Goal: Communication & Community: Answer question/provide support

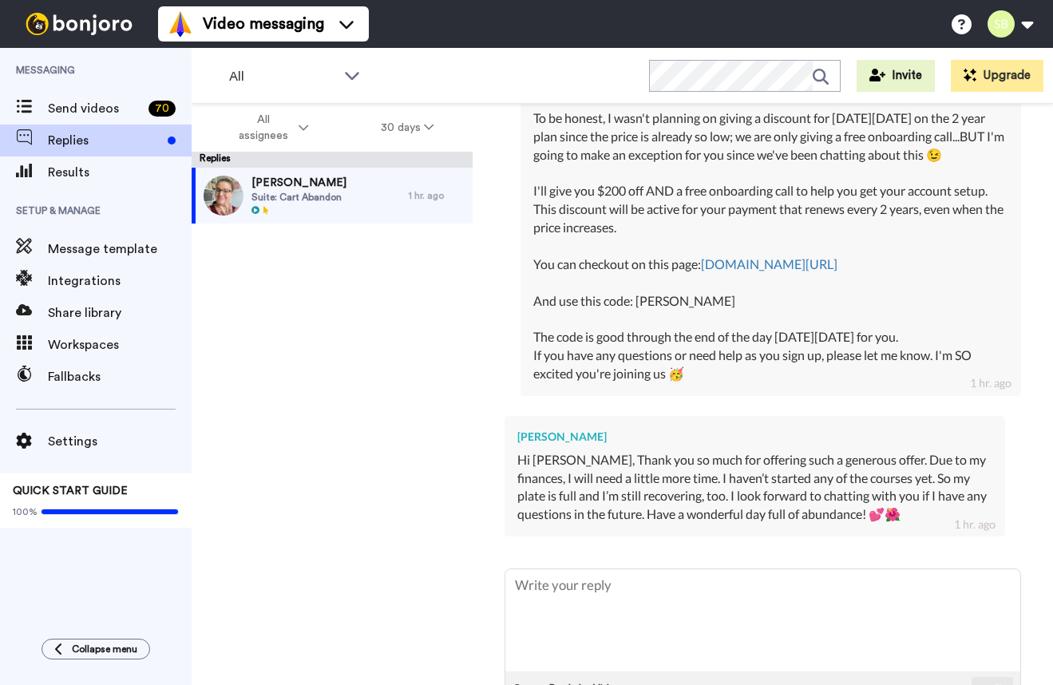
scroll to position [1234, 0]
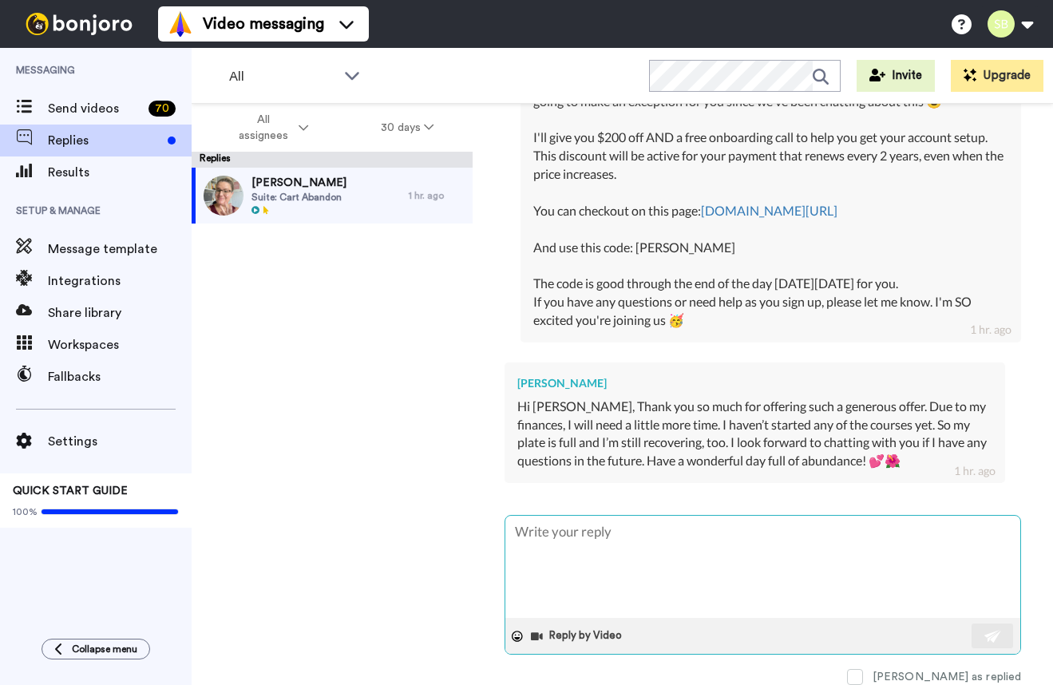
click at [717, 530] on textarea at bounding box center [762, 567] width 515 height 102
type textarea "x"
type textarea "T"
type textarea "x"
type textarea "Th"
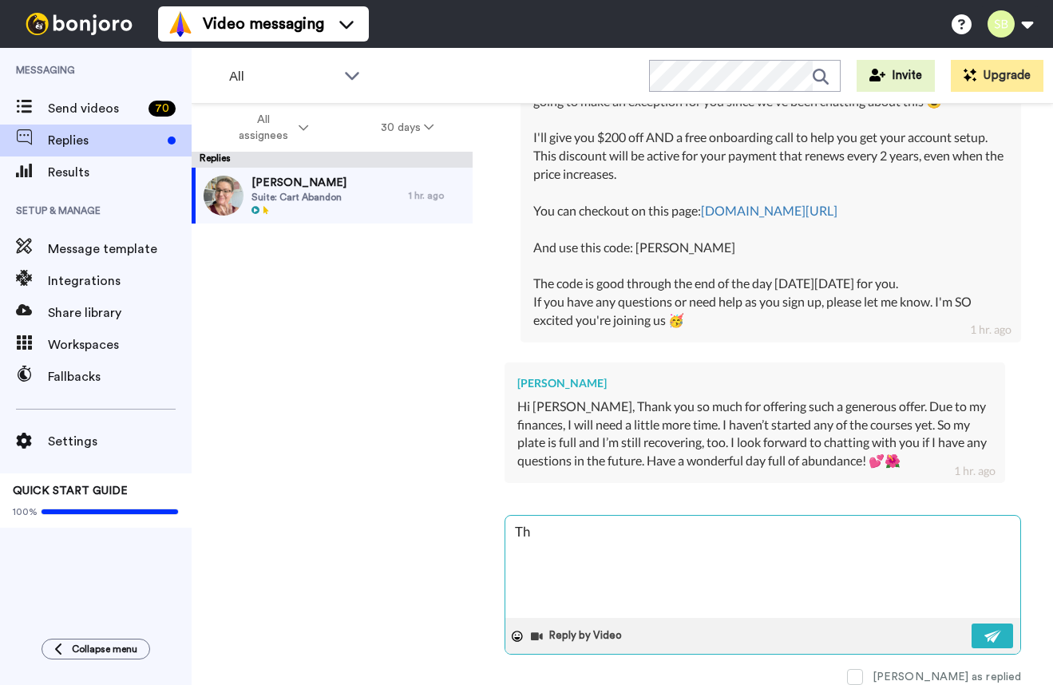
type textarea "x"
type textarea "Tha"
type textarea "x"
type textarea "Thak"
type textarea "x"
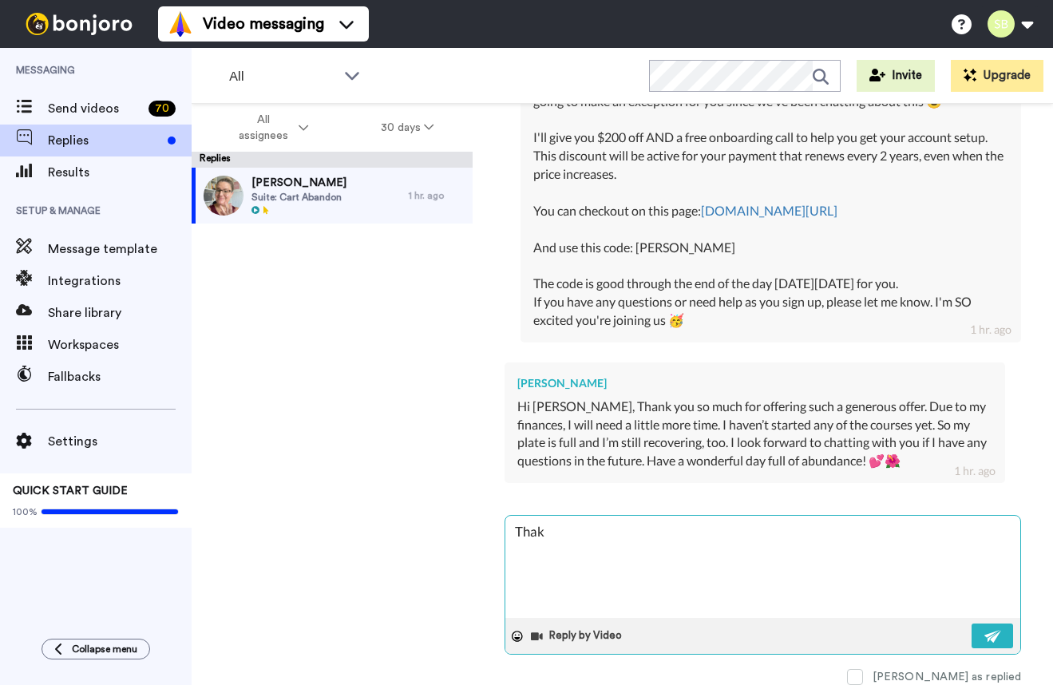
type textarea "Thakn"
type textarea "x"
type textarea "Thakn"
type textarea "x"
type textarea "Thakn y"
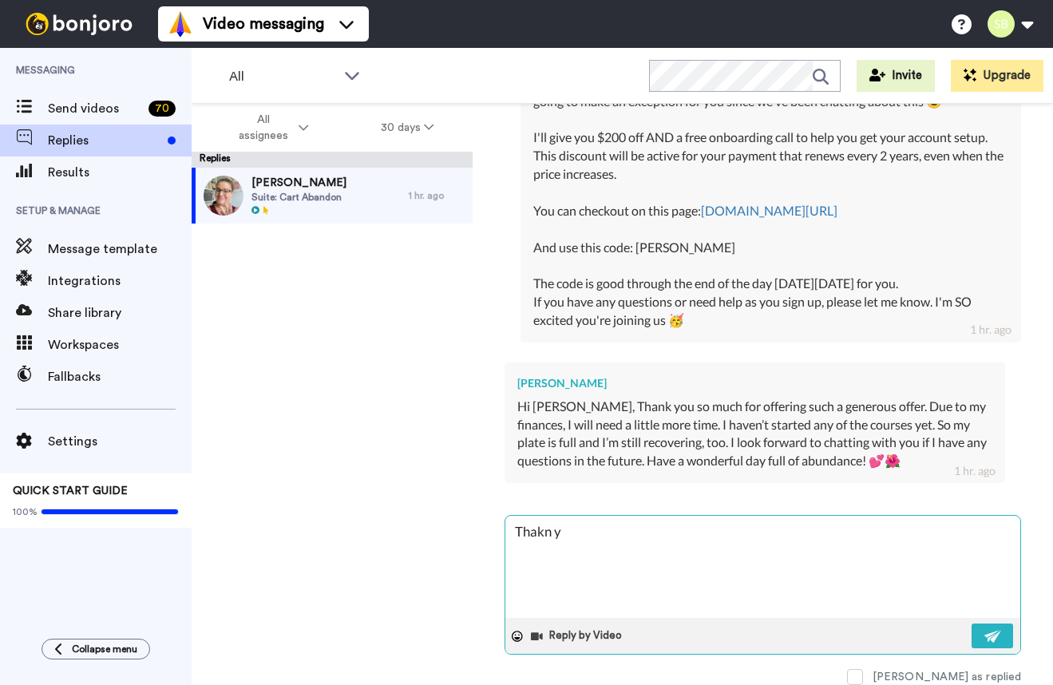
type textarea "x"
type textarea "Thakn yo"
type textarea "x"
type textarea "Thakn y"
type textarea "x"
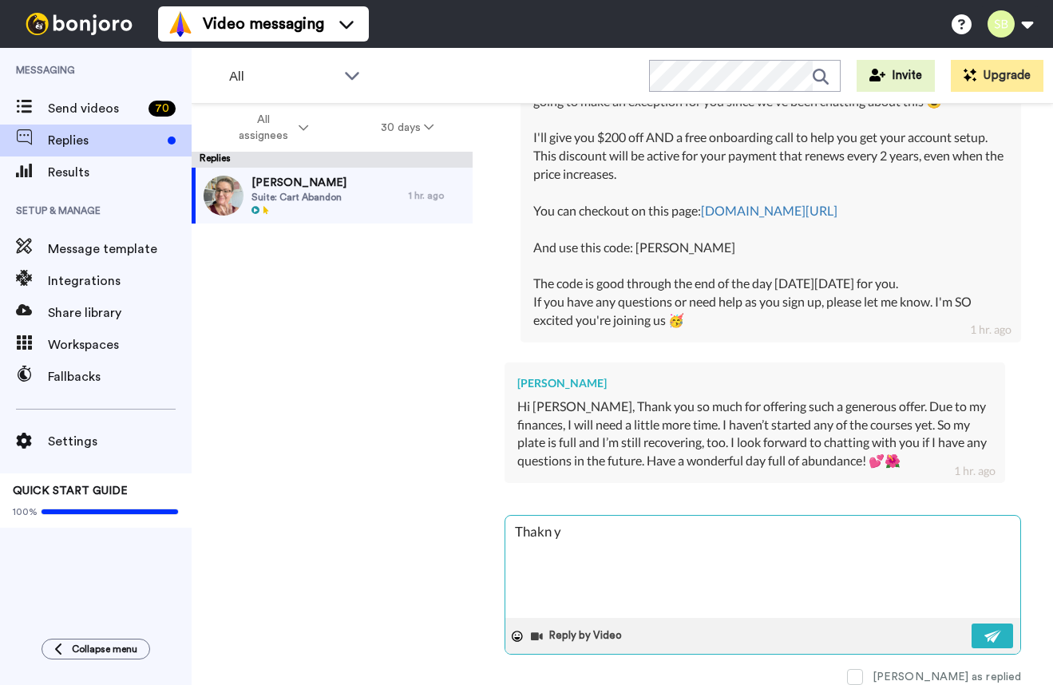
type textarea "Thakn"
type textarea "x"
type textarea "Thakn"
type textarea "x"
type textarea "Thak"
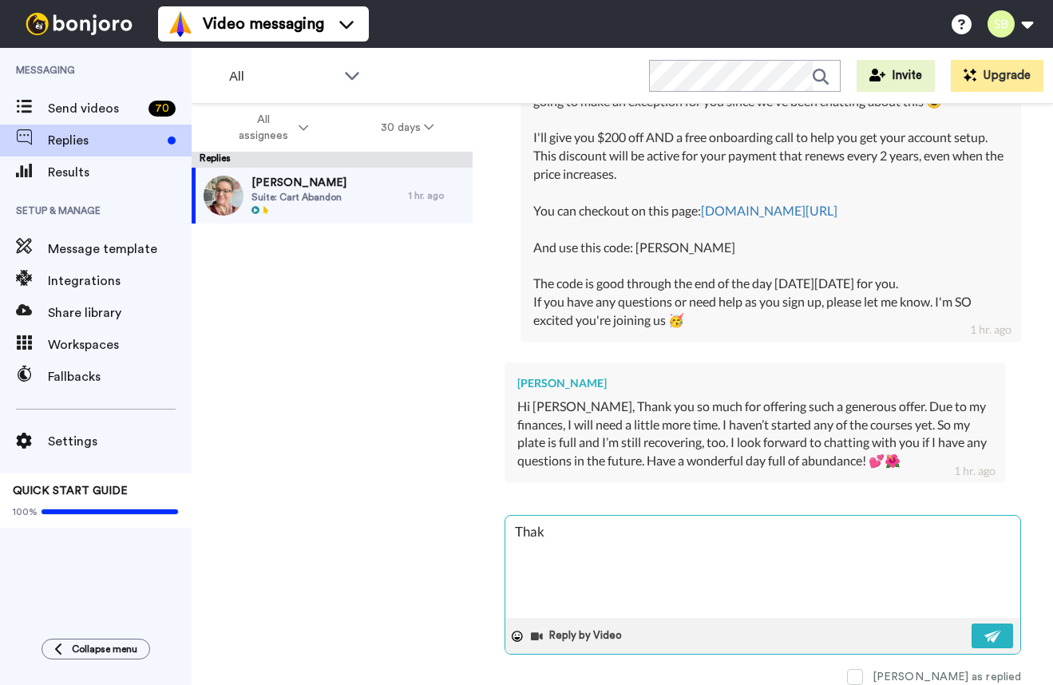
type textarea "x"
type textarea "Tha"
type textarea "x"
type textarea "Than"
type textarea "x"
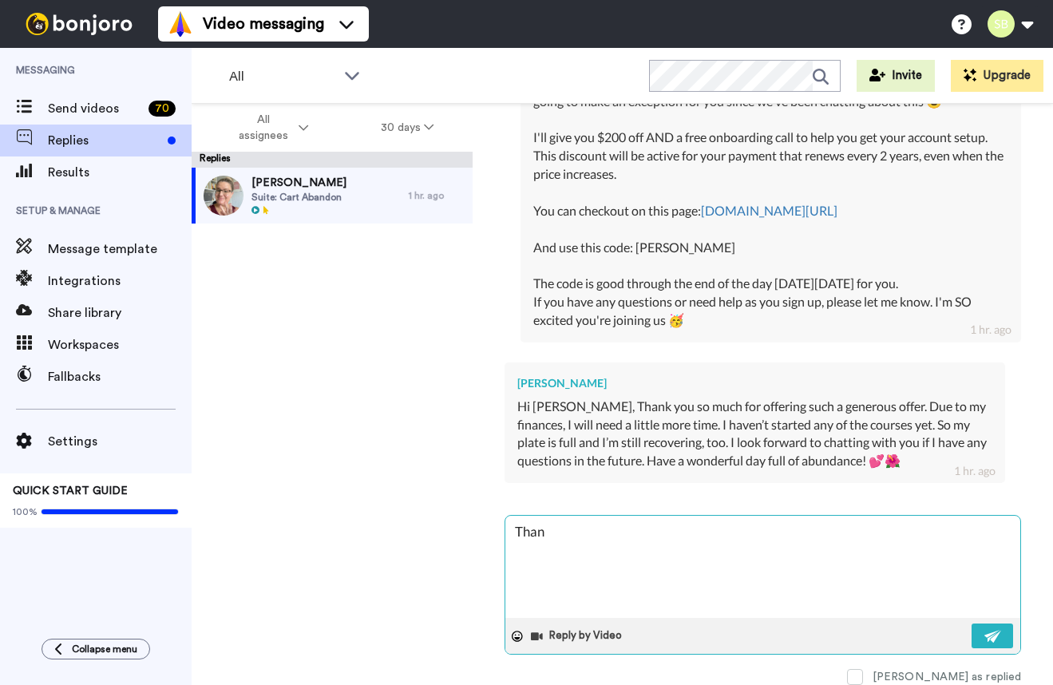
type textarea "Thank"
type textarea "x"
type textarea "Thank"
type textarea "x"
type textarea "Thank y"
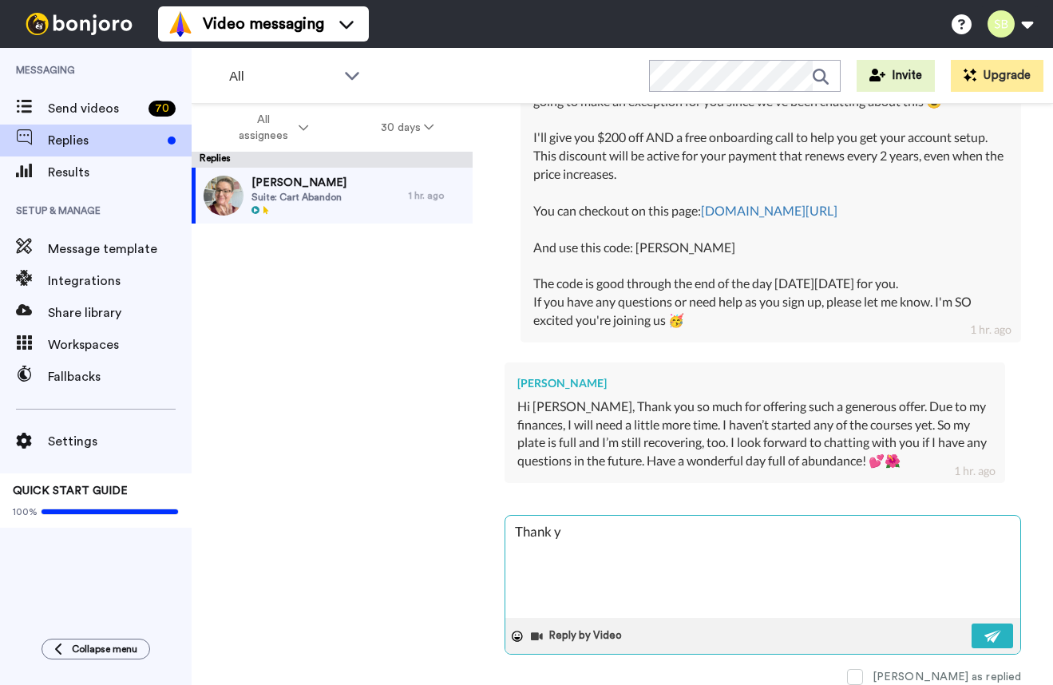
type textarea "x"
type textarea "Thank yo"
type textarea "x"
type textarea "Thank you"
type textarea "x"
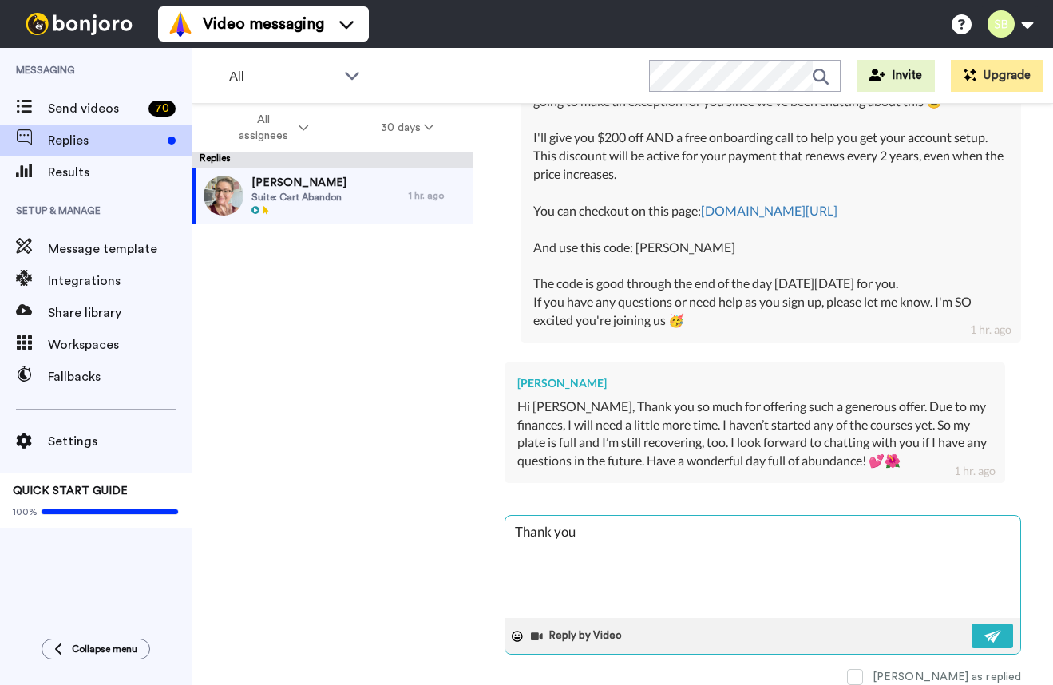
type textarea "Thank you s"
type textarea "x"
type textarea "Thank you so"
type textarea "x"
type textarea "Thank you so m"
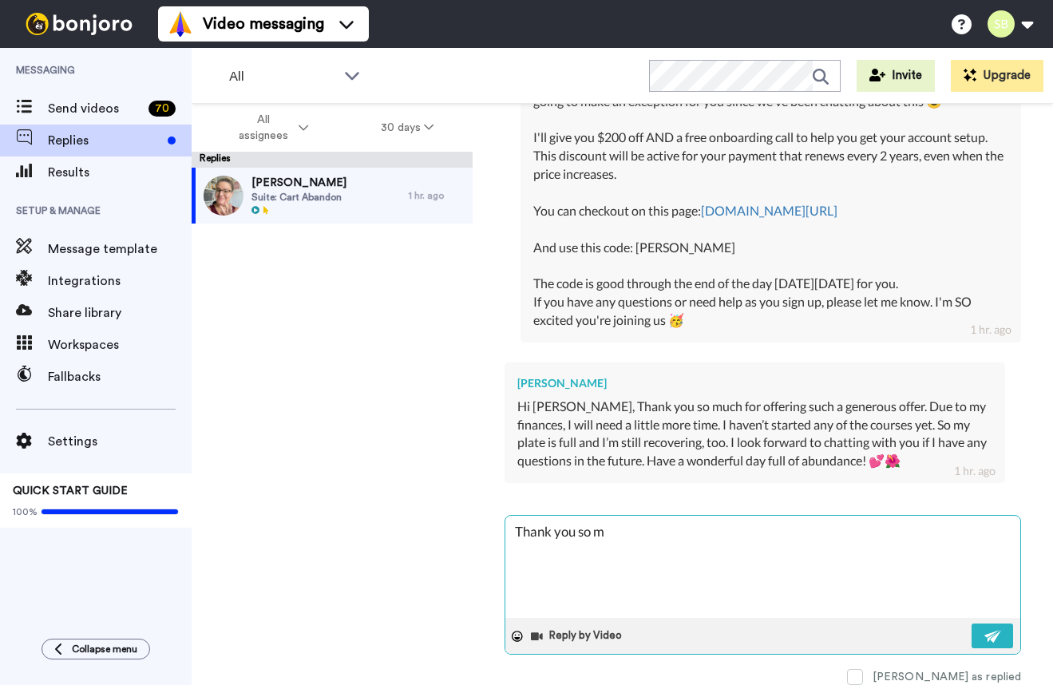
type textarea "x"
type textarea "Thank you so mu"
type textarea "x"
type textarea "Thank you so muc"
type textarea "x"
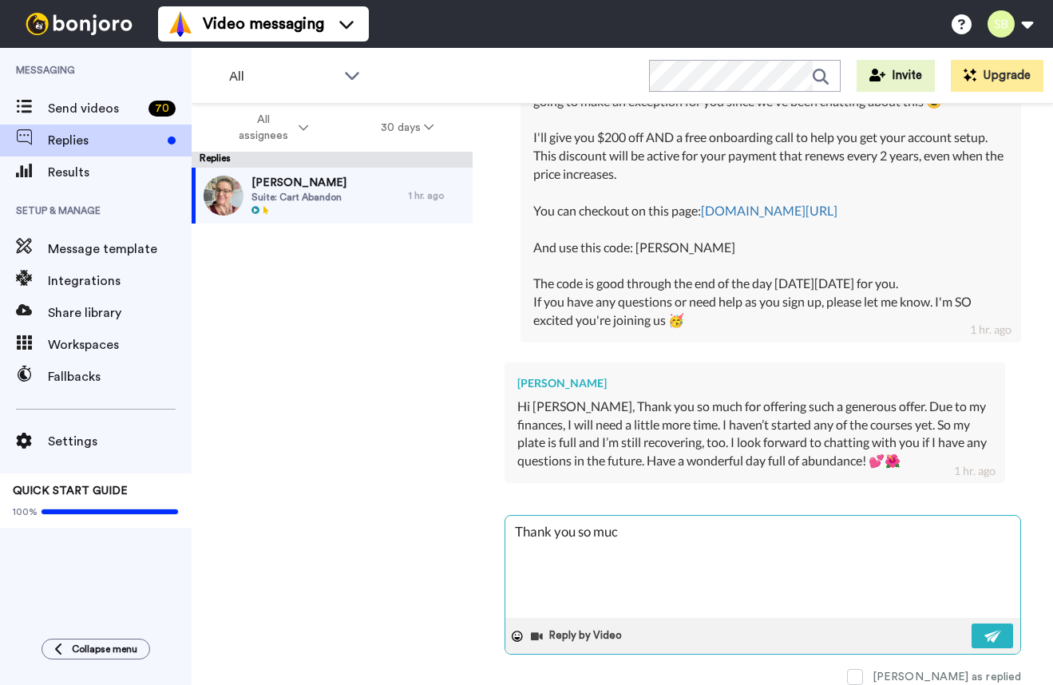
type textarea "Thank you so much"
type textarea "x"
type textarea "Thank you so much f"
type textarea "x"
type textarea "Thank you so much fo"
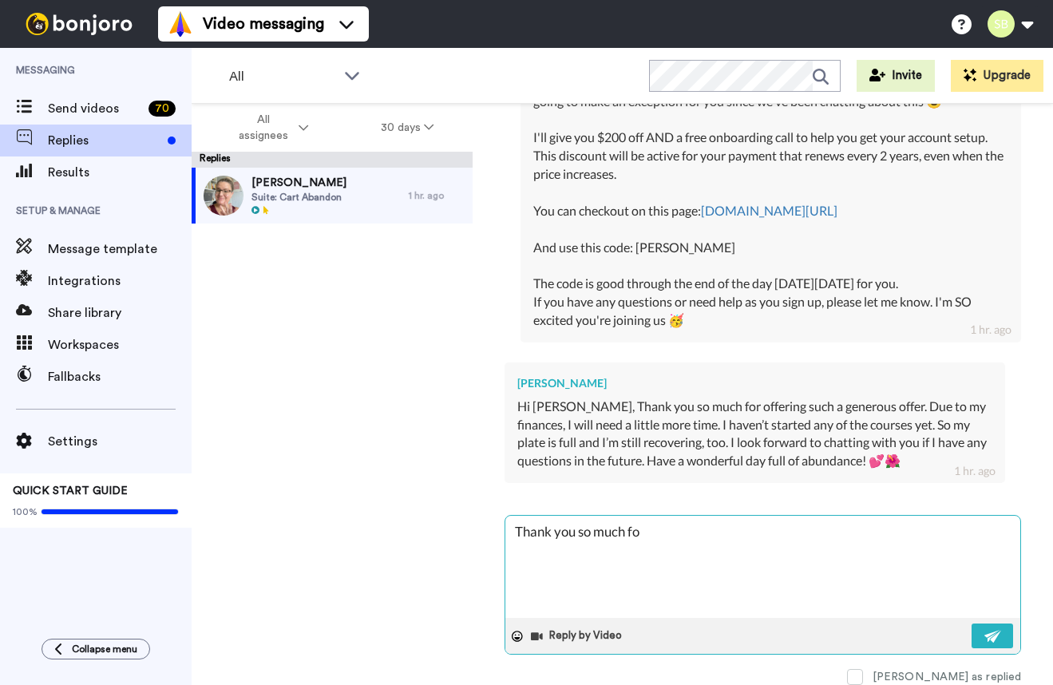
type textarea "x"
type textarea "Thank you so much for"
type textarea "x"
type textarea "Thank you so much for"
type textarea "x"
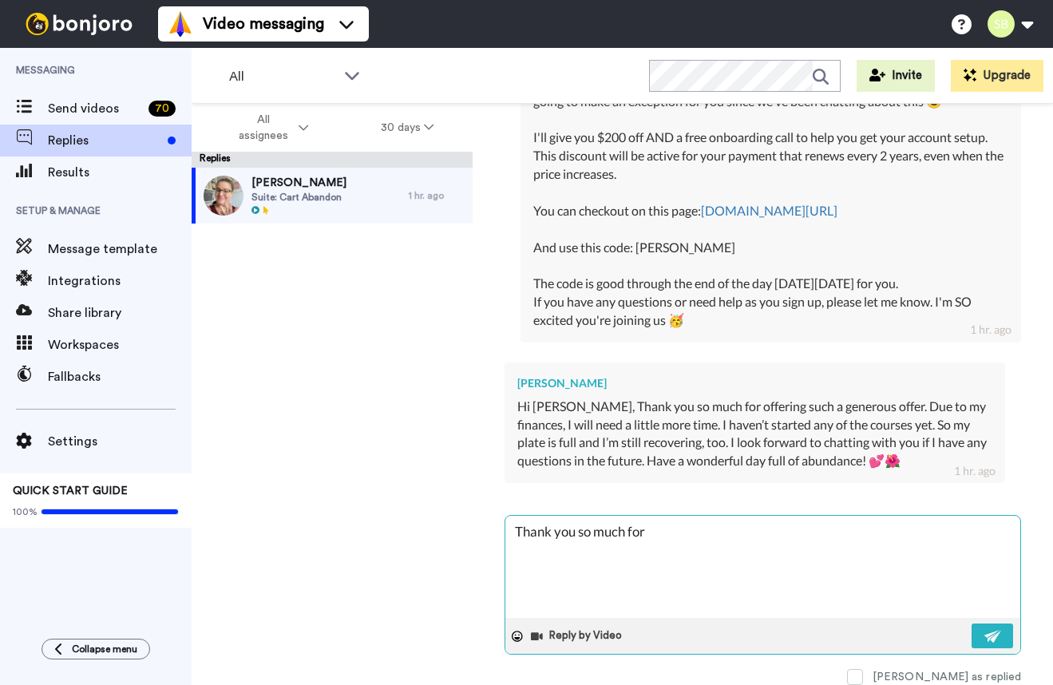
type textarea "Thank you so much for l"
type textarea "x"
type textarea "Thank you so much for le"
type textarea "x"
type textarea "Thank you so much for let"
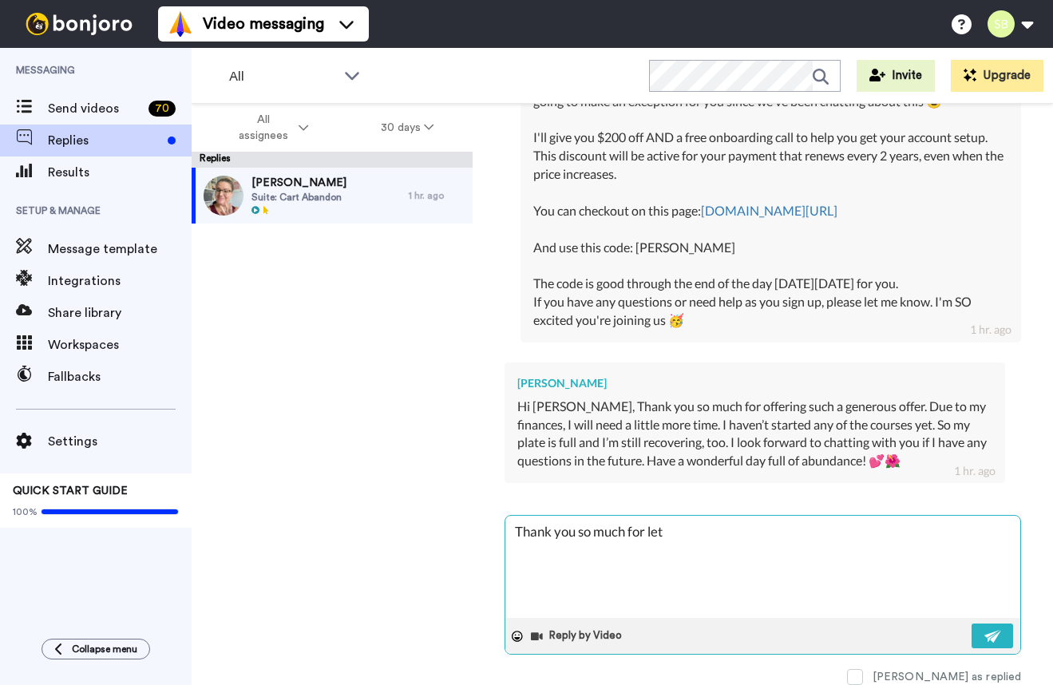
type textarea "x"
type textarea "Thank you so much for lett"
type textarea "x"
type textarea "Thank you so much for [PERSON_NAME]"
type textarea "x"
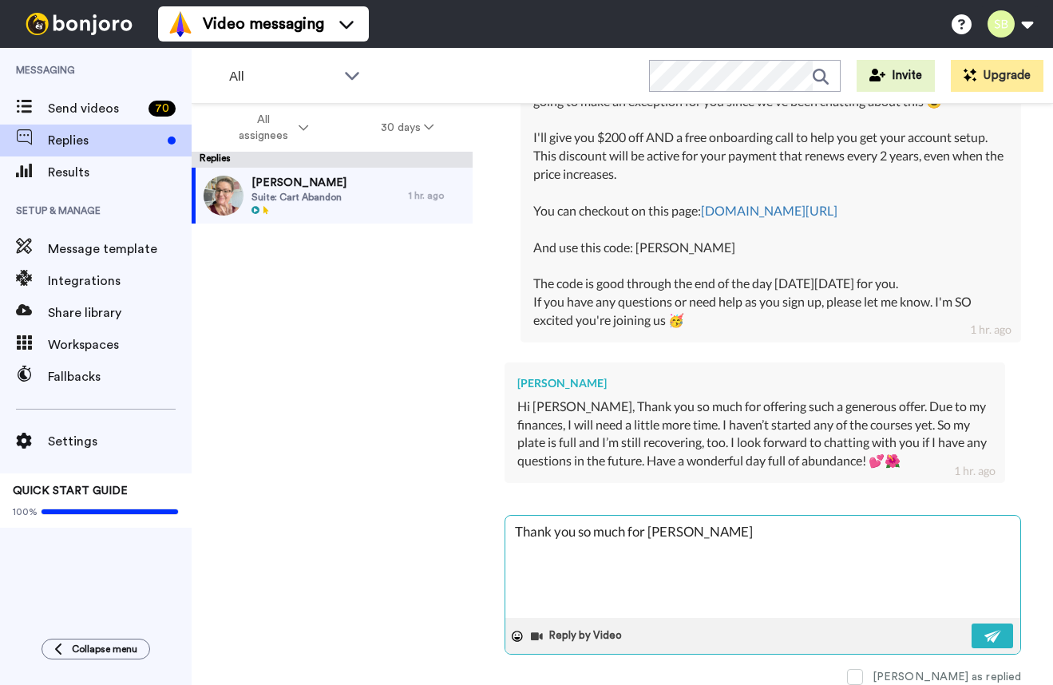
type textarea "Thank you so much for lettin"
type textarea "x"
type textarea "Thank you so much for letting"
type textarea "x"
type textarea "Thank you so much for letting"
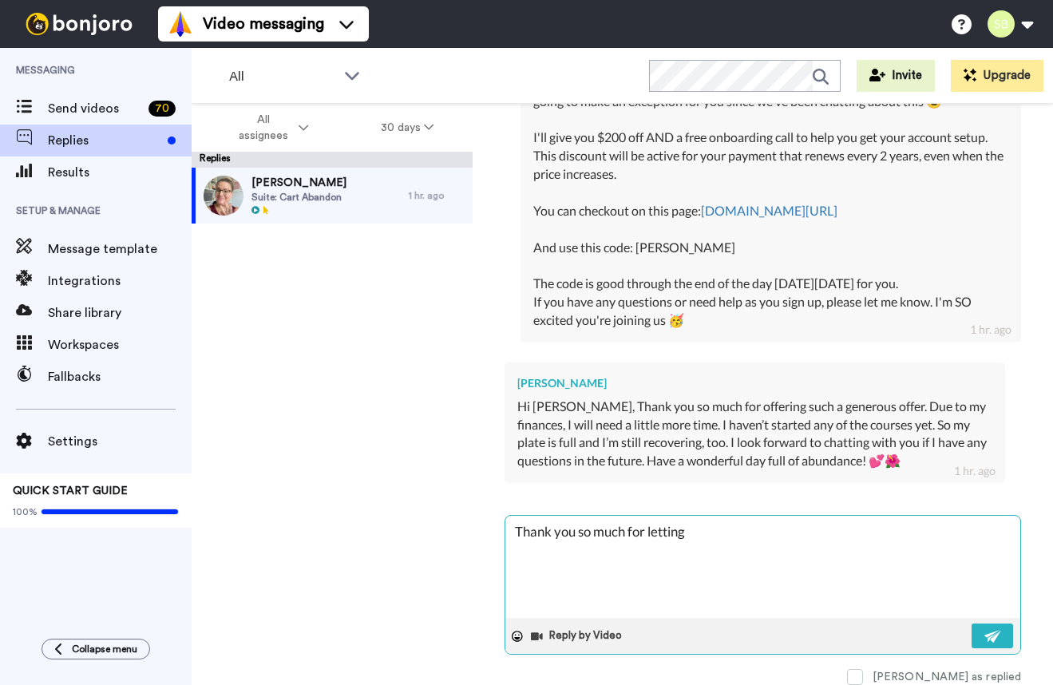
type textarea "x"
type textarea "Thank you so much for letting m"
type textarea "x"
type textarea "Thank you so much for letting me"
type textarea "x"
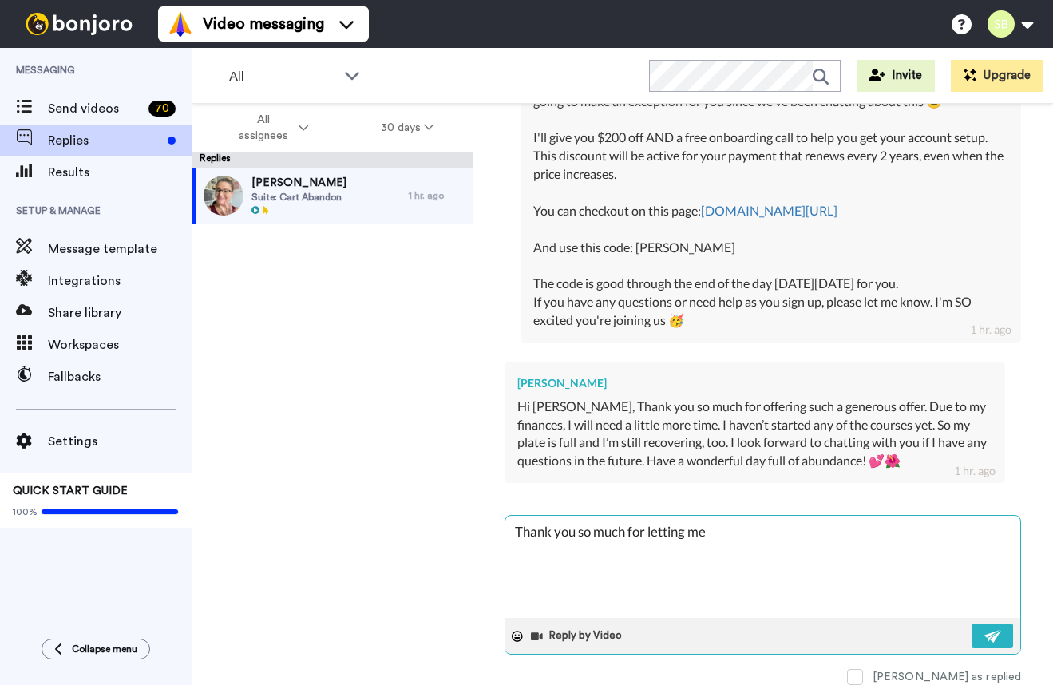
type textarea "Thank you so much for letting me"
type textarea "x"
type textarea "Thank you so much for letting me k"
type textarea "x"
type textarea "Thank you so much for letting me kn"
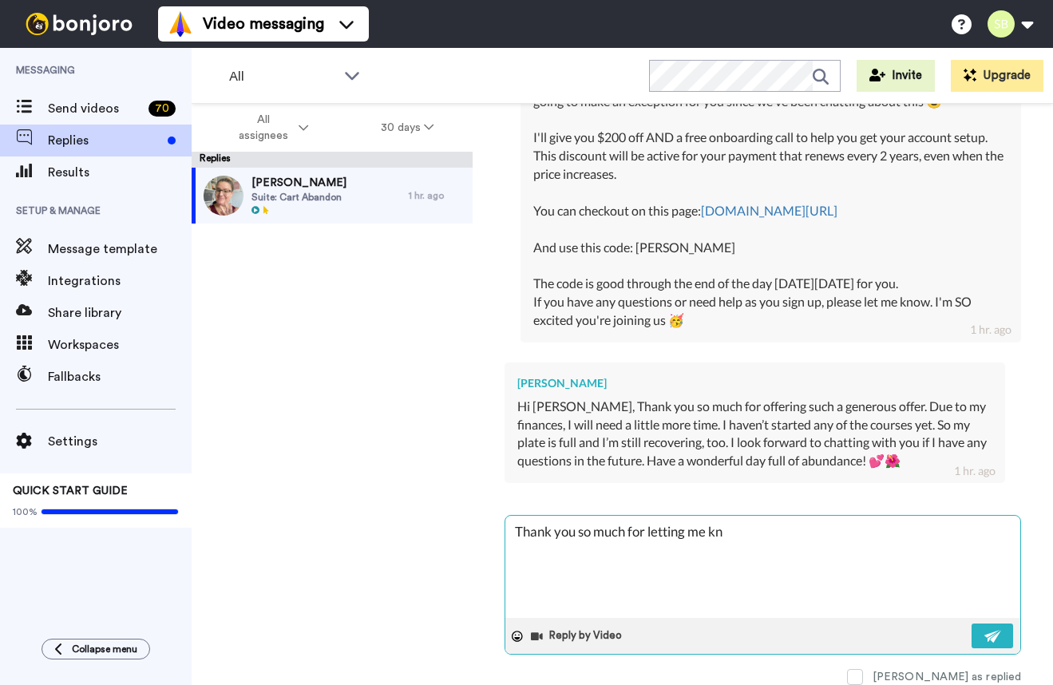
type textarea "x"
type textarea "Thank you so much for letting me kno"
type textarea "x"
type textarea "Thank you so much for letting me know"
type textarea "x"
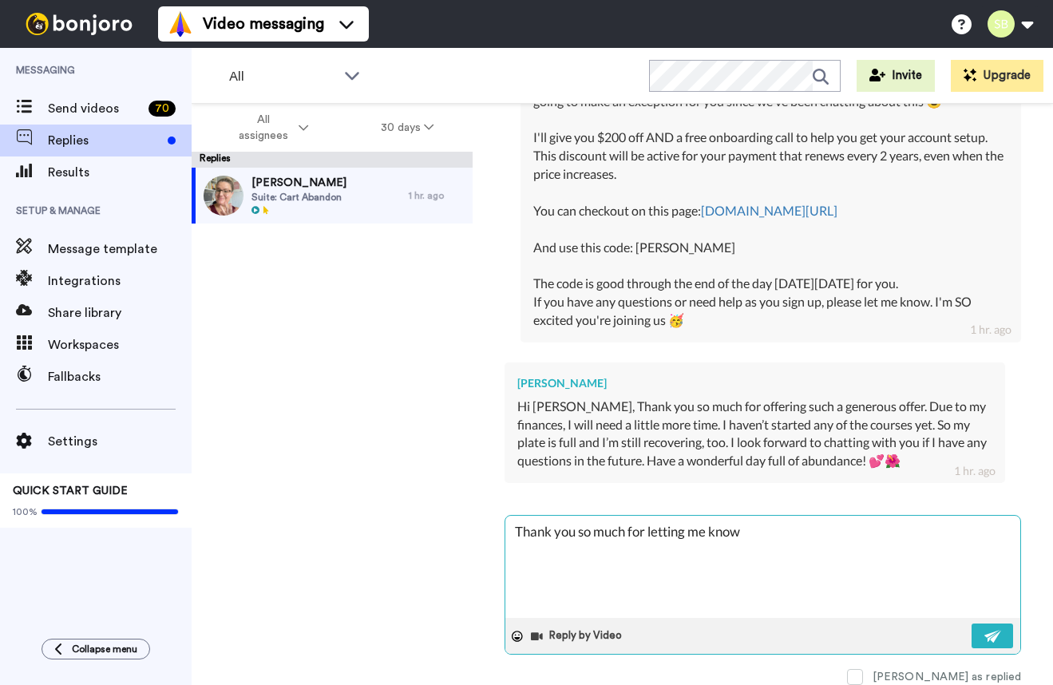
type textarea "Thank you so much for letting me know."
type textarea "x"
type textarea "Thank you so much for letting me know."
type textarea "x"
type textarea "Thank you so much for letting me know. T"
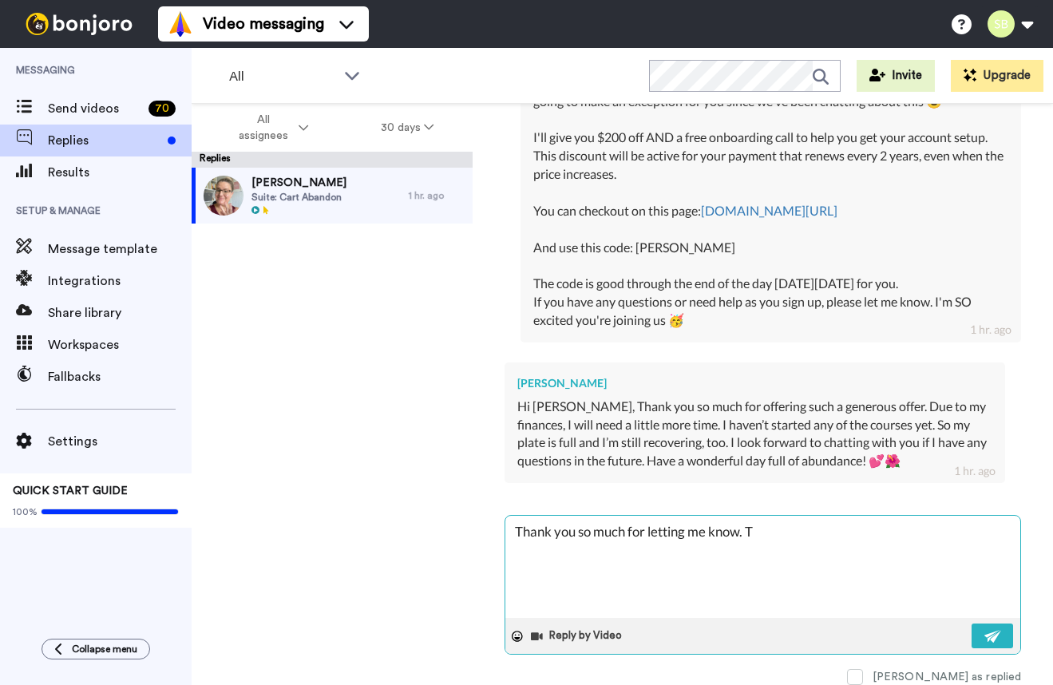
type textarea "x"
type textarea "Thank you so much for letting me know. Te"
type textarea "x"
type textarea "Thank you so much for letting me know. Te"
type textarea "x"
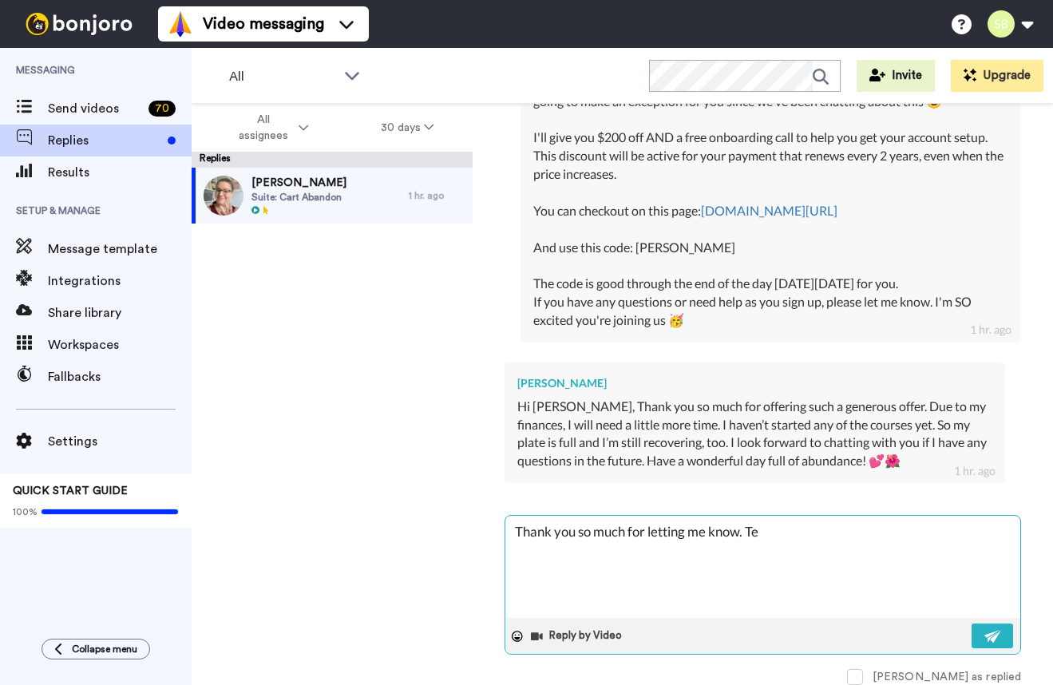
type textarea "Thank you so much for letting me know. Te"
type textarea "x"
type textarea "Thank you so much for letting me know. Teh"
type textarea "x"
type textarea "Thank you so much for letting me know. Te"
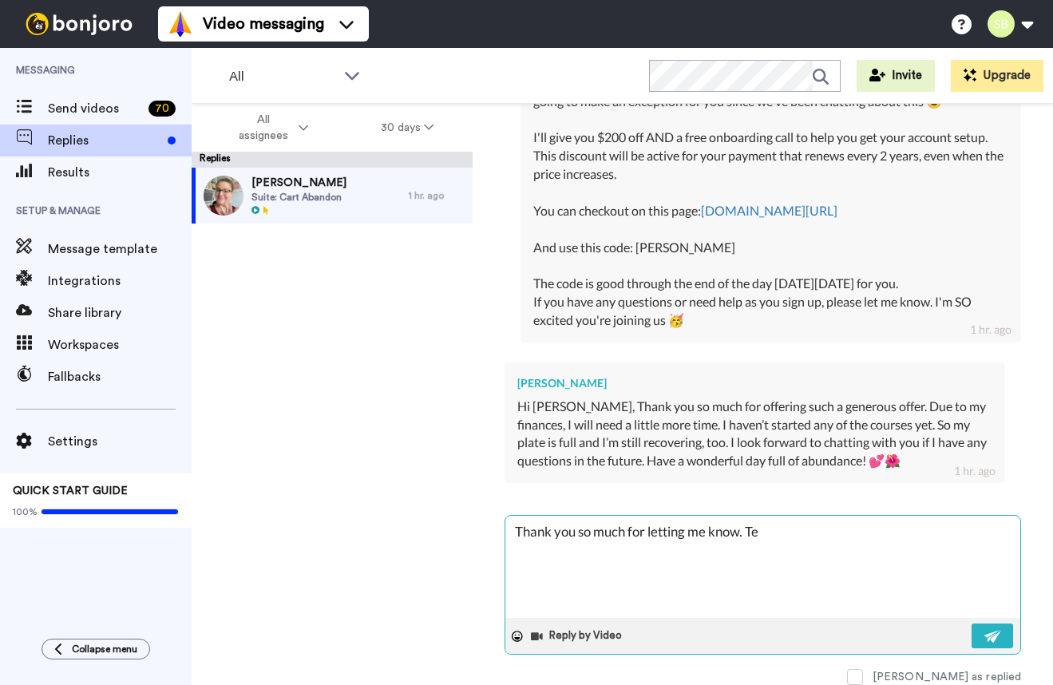
type textarea "x"
type textarea "Thank you so much for letting me know. T"
type textarea "x"
type textarea "Thank you so much for letting me know."
type textarea "x"
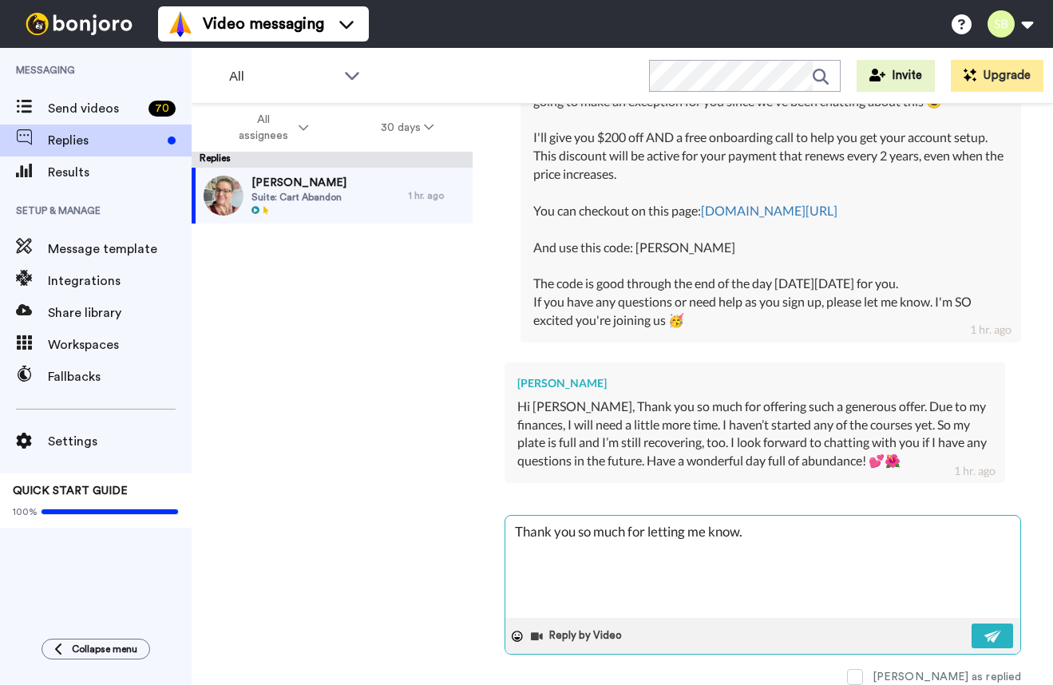
type textarea "Thank you so much for letting me know. G"
type textarea "x"
type textarea "Thank you so much for letting me know. Go"
type textarea "x"
type textarea "Thank you so much for letting me know. Goi"
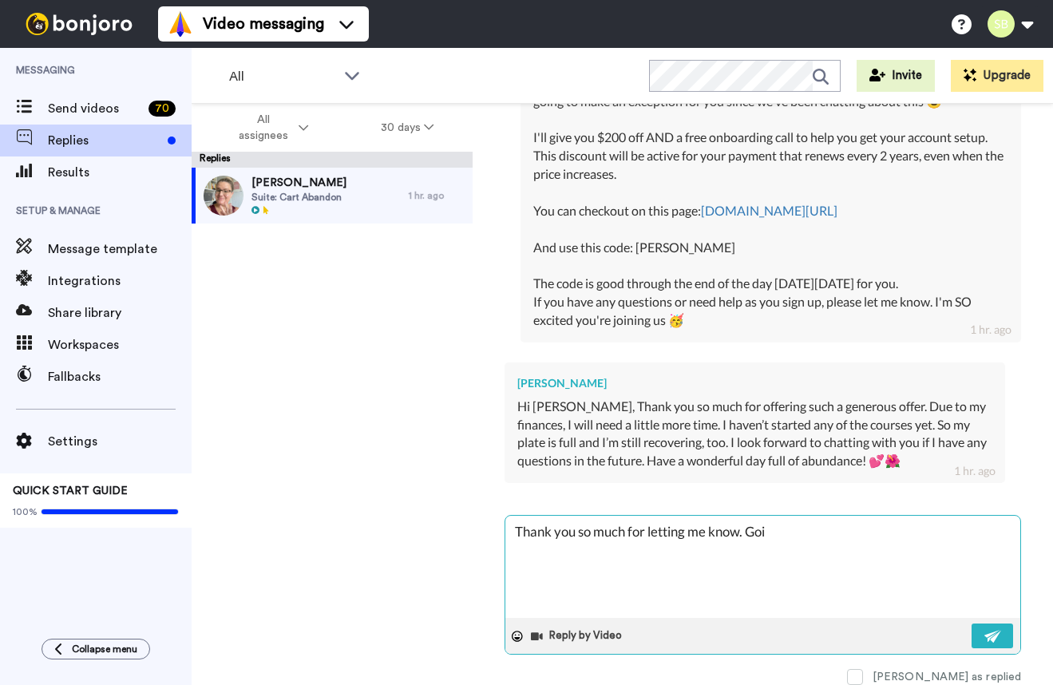
type textarea "x"
type textarea "Thank you so much for letting me know. Goin"
type textarea "x"
type textarea "Thank you so much for letting me know. Going"
type textarea "x"
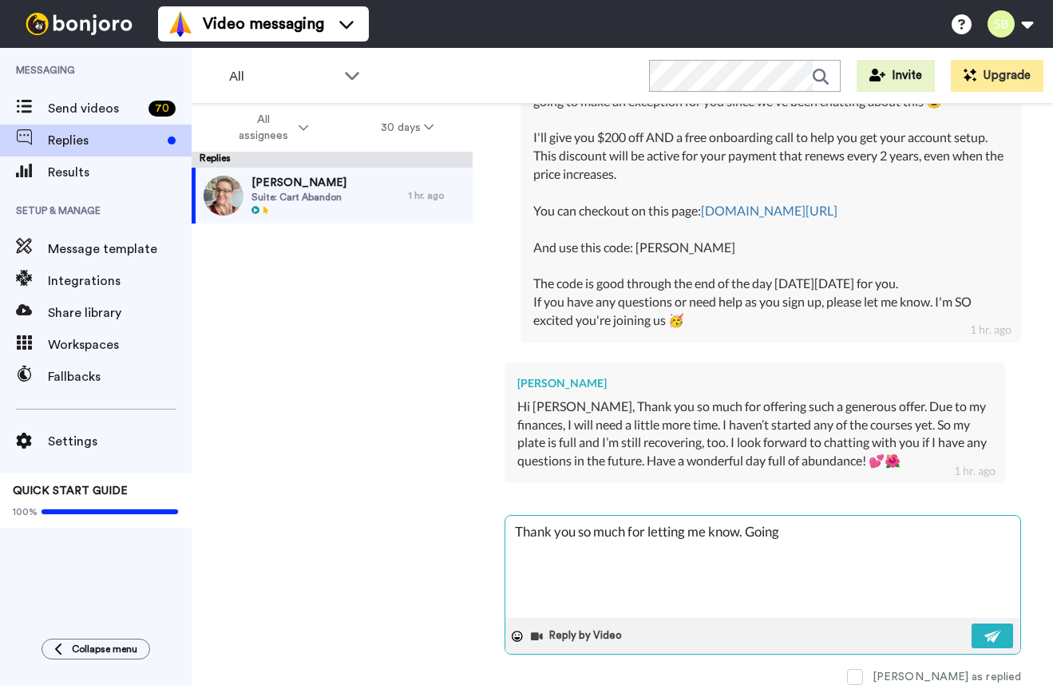
type textarea "Thank you so much for letting me know. Going"
type textarea "x"
type textarea "Thank you so much for letting me know. Going t"
type textarea "x"
type textarea "Thank you so much for letting me know. Going th"
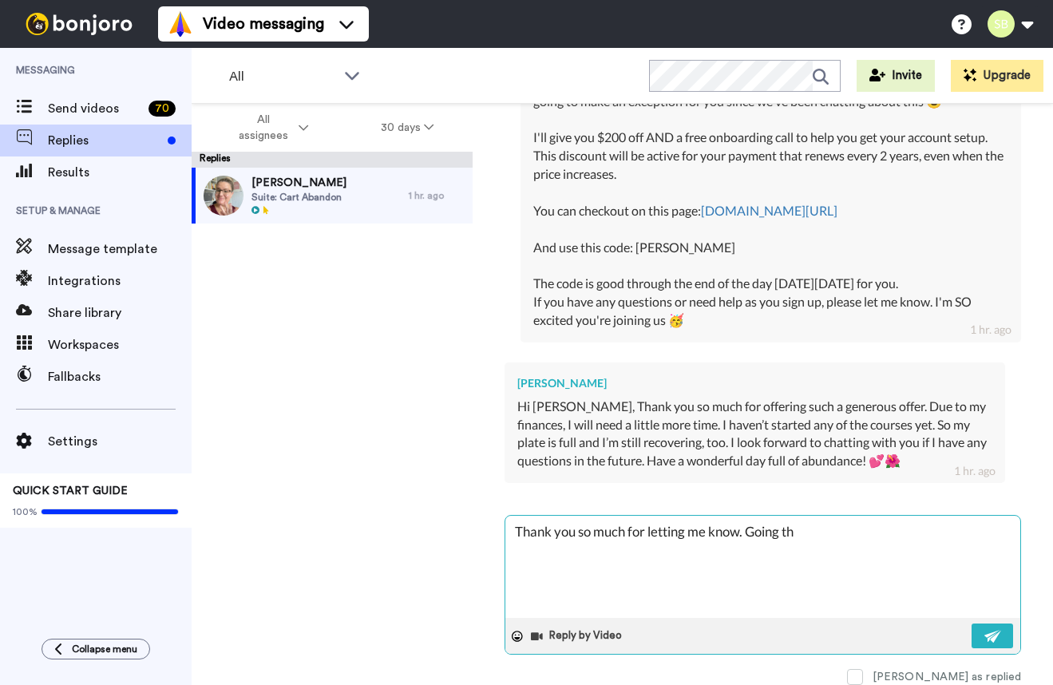
type textarea "x"
type textarea "Thank you so much for letting me know. Going the"
type textarea "x"
type textarea "Thank you so much for letting me know. Going th"
type textarea "x"
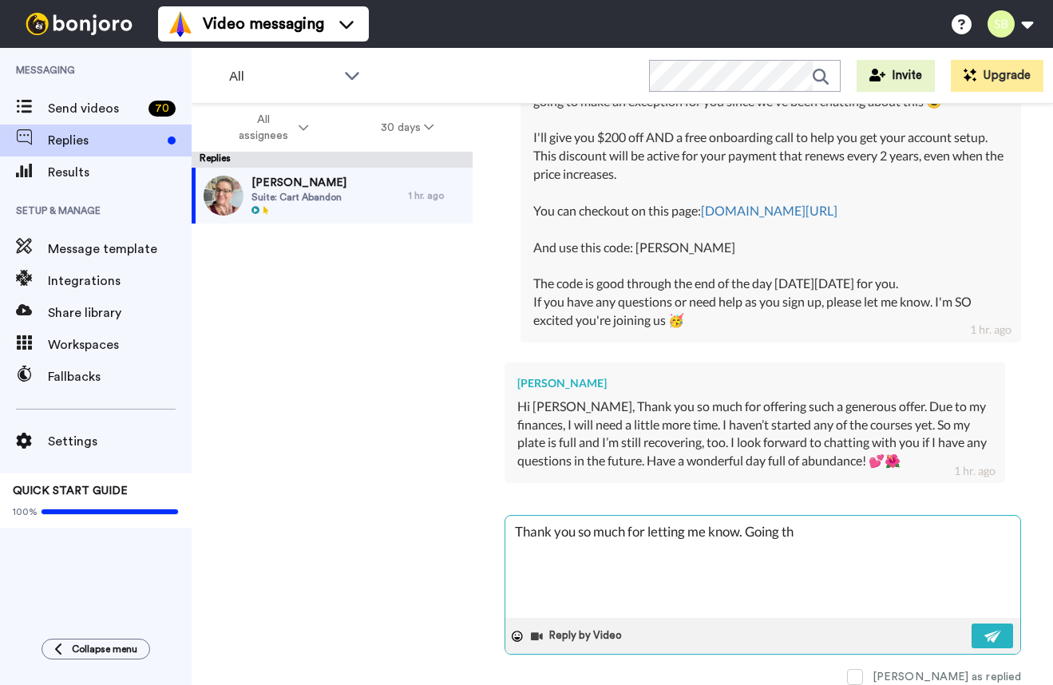
type textarea "Thank you so much for letting me know. Going thr"
type textarea "x"
type textarea "Thank you so much for letting me know. Going thro"
type textarea "x"
type textarea "Thank you so much for letting me know. Going throu"
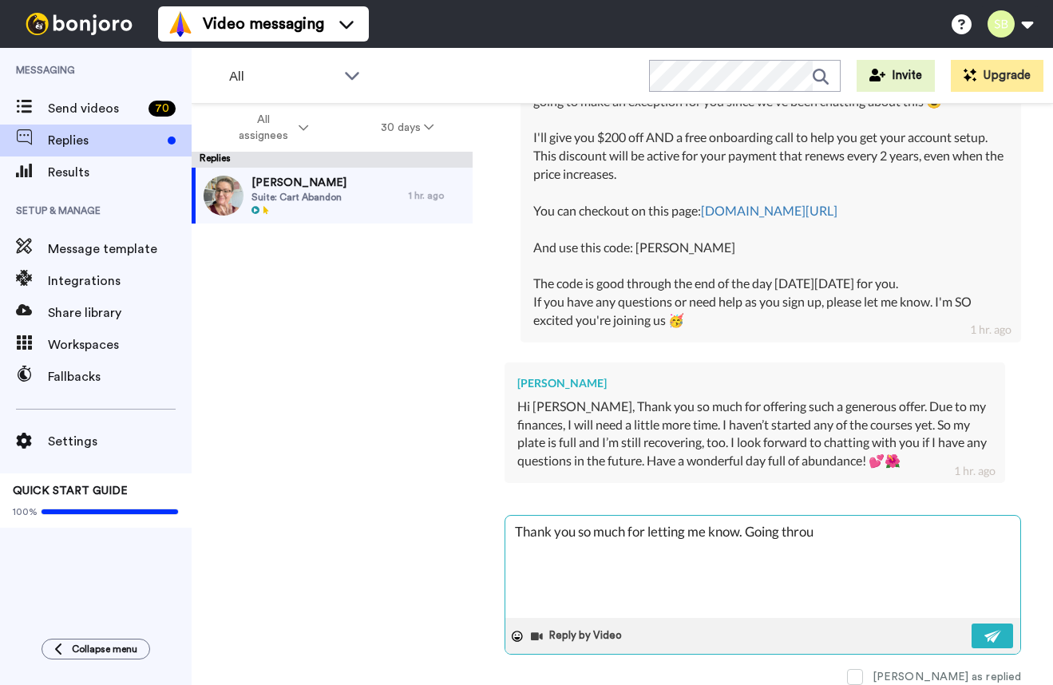
type textarea "x"
type textarea "Thank you so much for letting me know. Going throug"
type textarea "x"
type textarea "Thank you so much for letting me know. Going through"
type textarea "x"
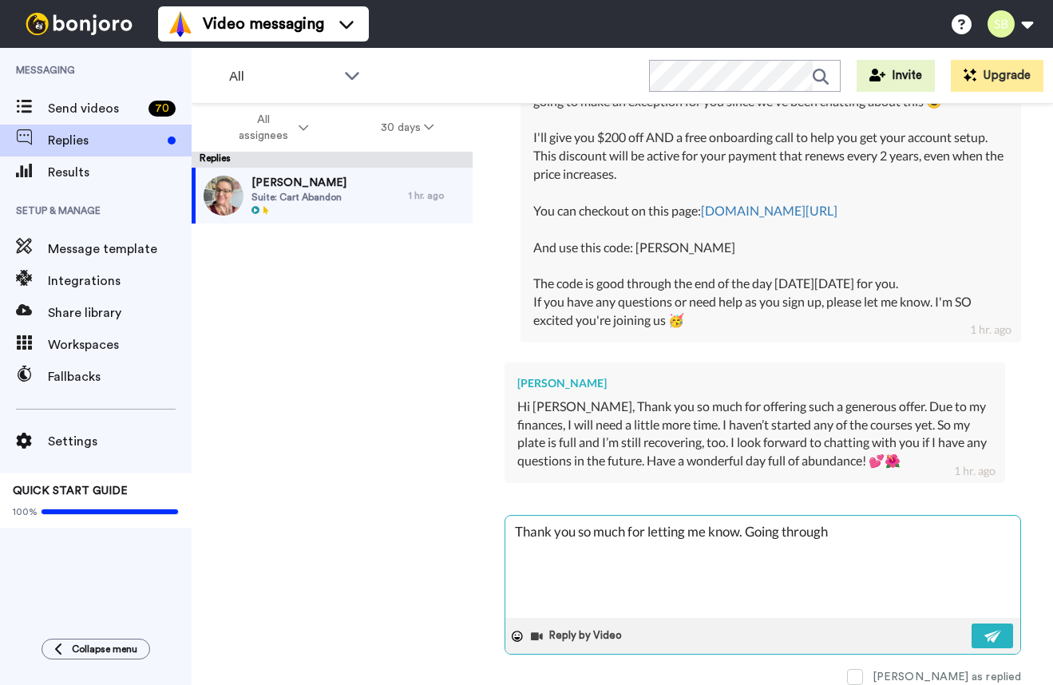
type textarea "Thank you so much for letting me know. Going through"
type textarea "x"
type textarea "Thank you so much for letting me know. Going through t"
type textarea "x"
type textarea "Thank you so much for letting me know. Going through th"
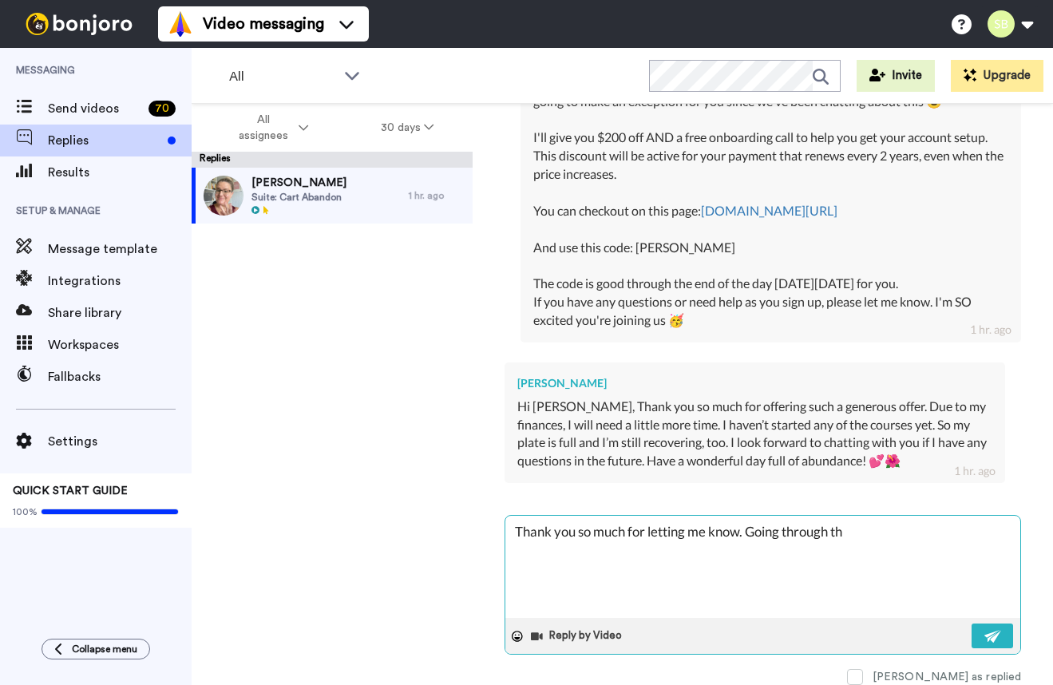
type textarea "x"
type textarea "Thank you so much for letting me know. Going through the"
type textarea "x"
type textarea "Thank you so much for letting me know. Going through the"
type textarea "x"
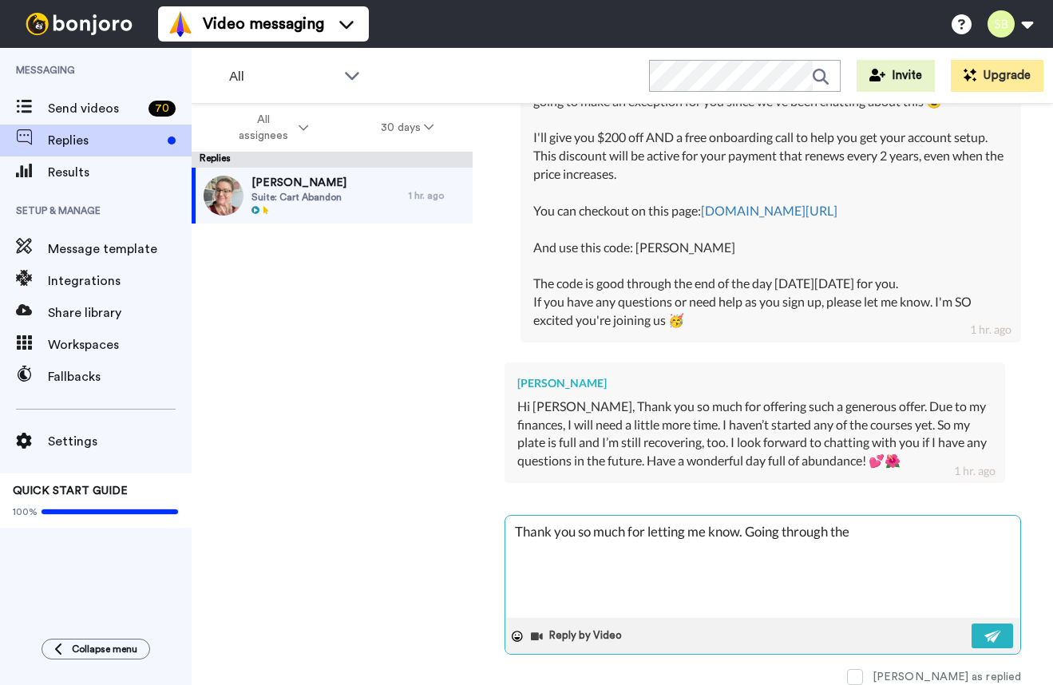
type textarea "Thank you so much for letting me know. Going through the c"
type textarea "x"
type textarea "Thank you so much for letting me know. Going through the co"
type textarea "x"
type textarea "Thank you so much for letting me know. Going through the cour"
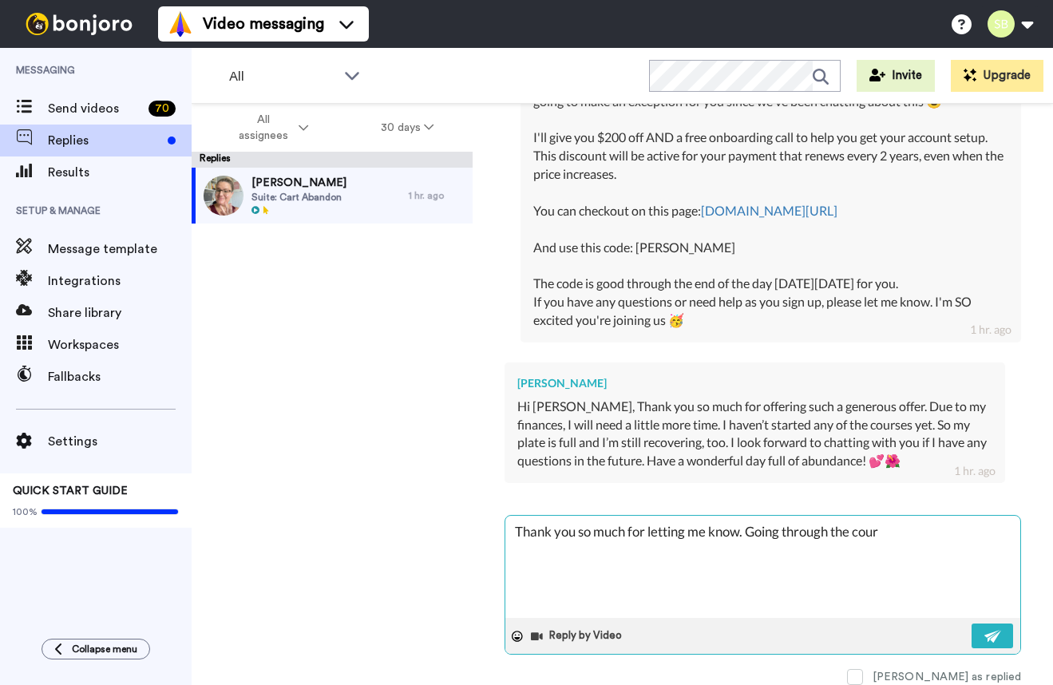
type textarea "x"
type textarea "Thank you so much for letting me know. Going through the cours"
type textarea "x"
type textarea "Thank you so much for letting me know. Going through the course"
type textarea "x"
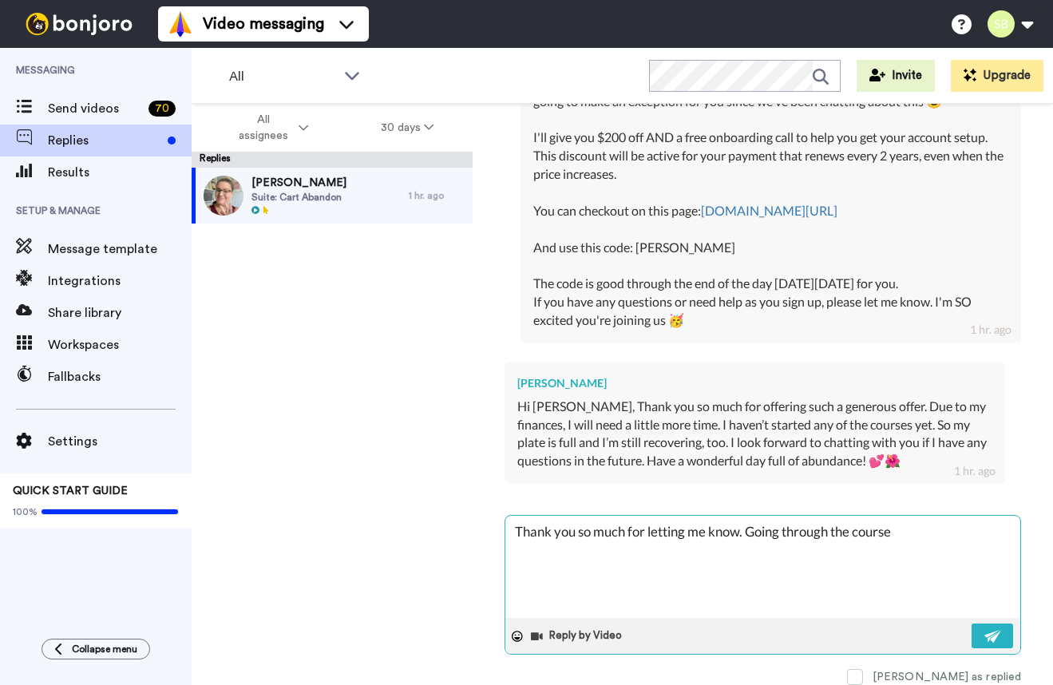
type textarea "Thank you so much for letting me know. Going through the courses"
type textarea "x"
type textarea "Thank you so much for letting me know. Going through the courses"
type textarea "x"
type textarea "Thank you so much for letting me know. Going through the courses a"
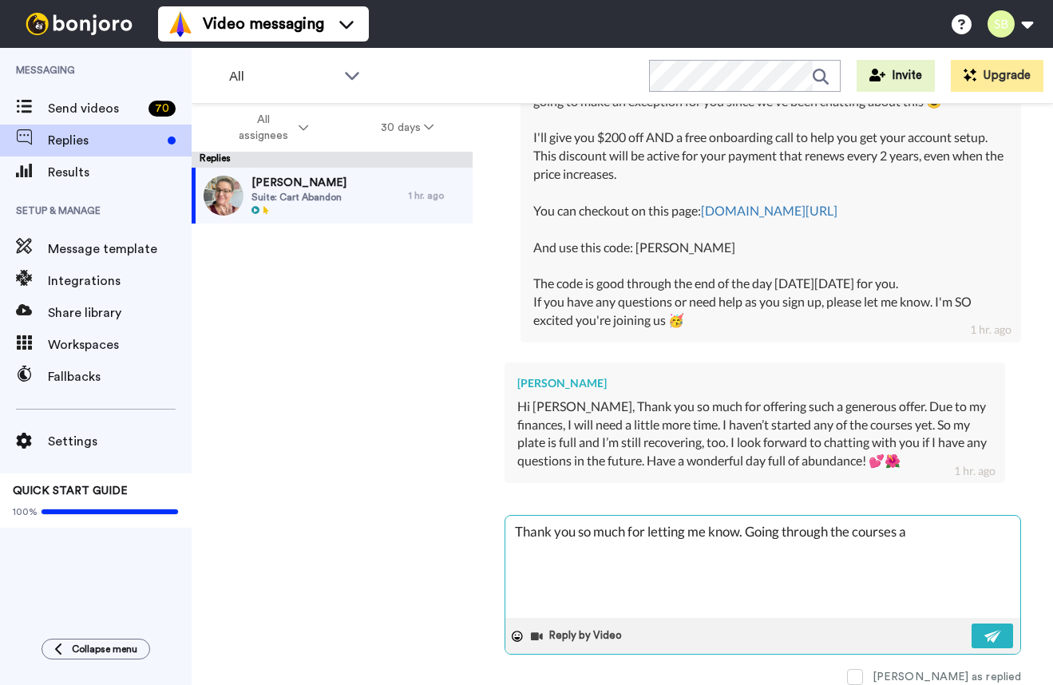
type textarea "x"
type textarea "Thank you so much for letting me know. Going through the courses ar"
type textarea "x"
type textarea "Thank you so much for letting me know. Going through the courses are"
type textarea "x"
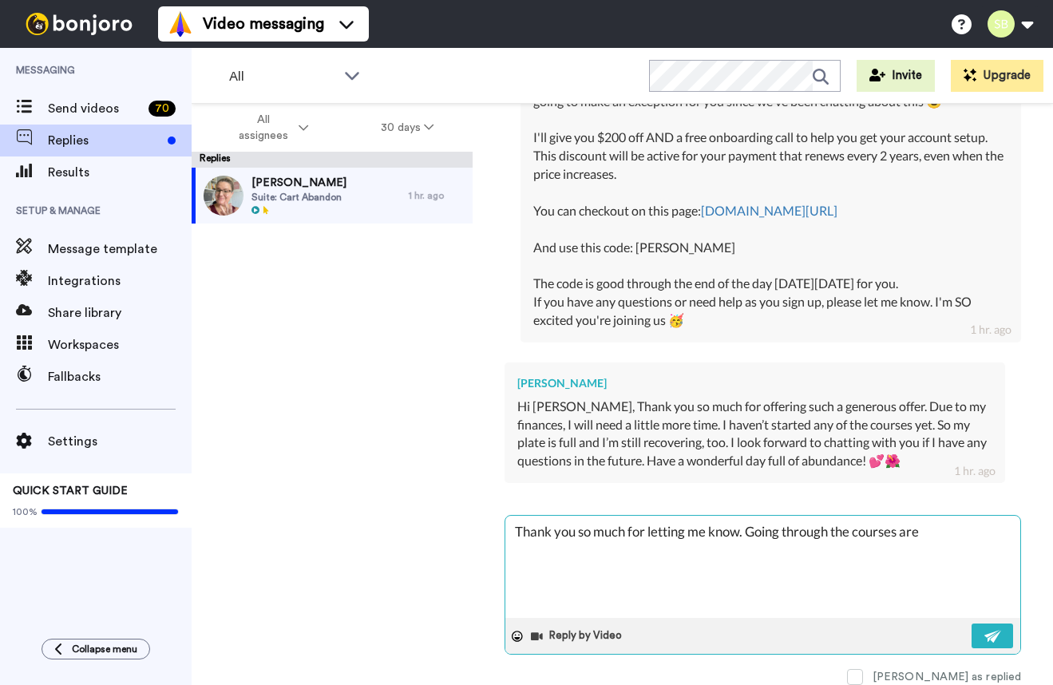
type textarea "Thank you so much for letting me know. Going through the courses aren"
type textarea "x"
type textarea "Thank you so much for letting me know. Going through the courses aren'"
type textarea "x"
type textarea "Thank you so much for letting me know. Going through the courses aren't"
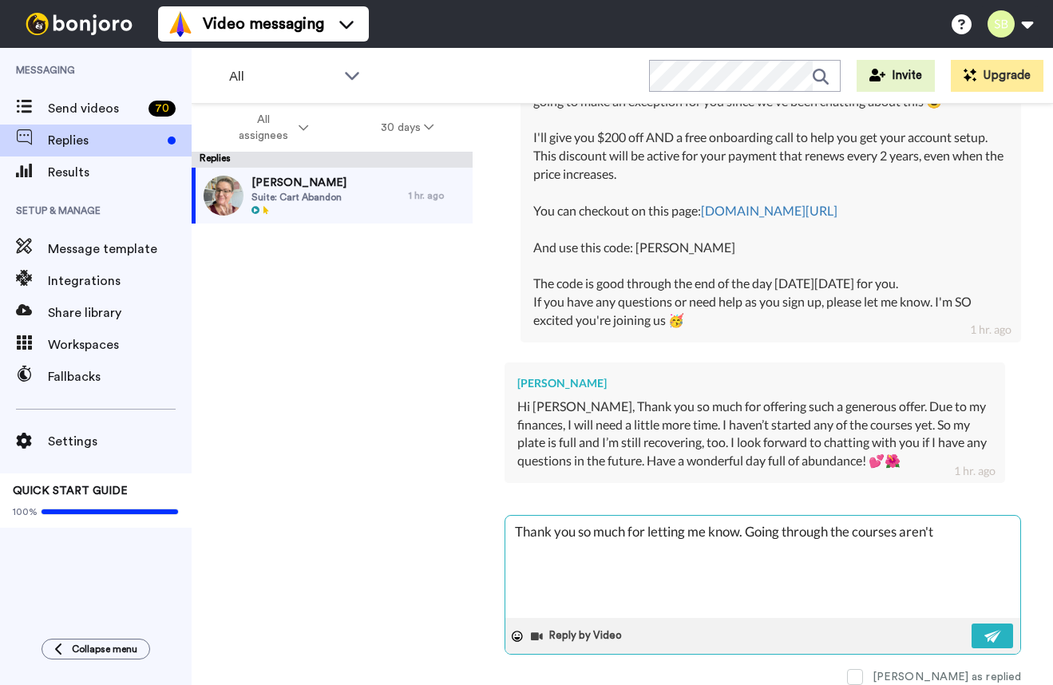
type textarea "x"
type textarea "Thank you so much for letting me know. Going through the courses aren't"
type textarea "x"
type textarea "Thank you so much for letting me know. Going through the courses aren't n"
type textarea "x"
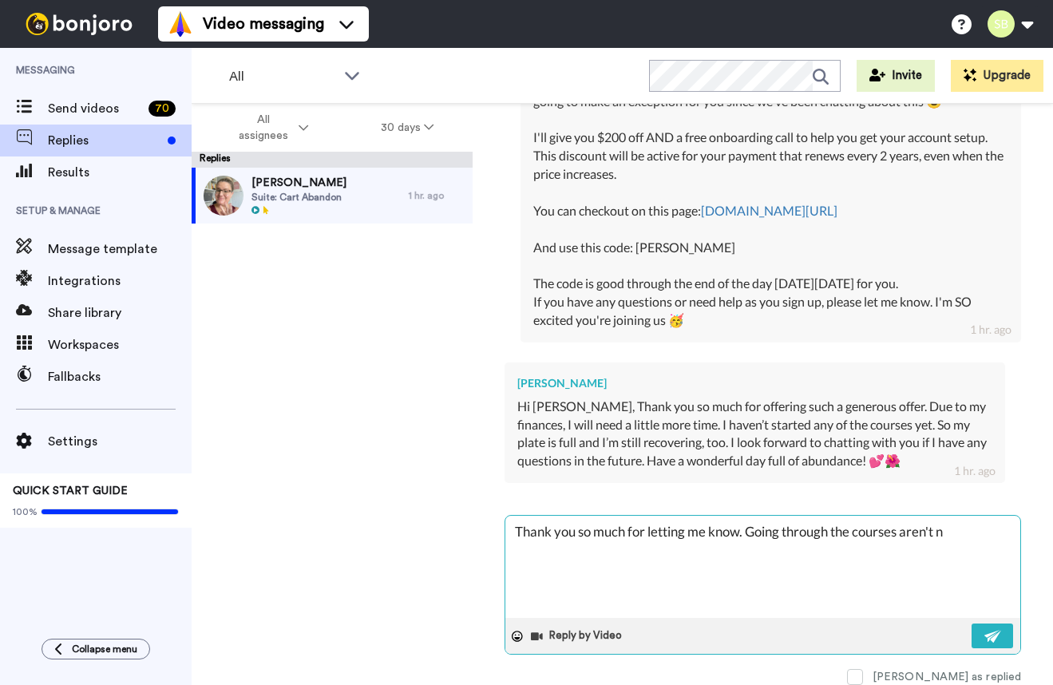
type textarea "Thank you so much for letting me know. Going through the courses aren't ne"
type textarea "x"
type textarea "Thank you so much for letting me know. Going through the courses aren't nec"
type textarea "x"
type textarea "Thank you so much for letting me know. Going through the courses aren't nece"
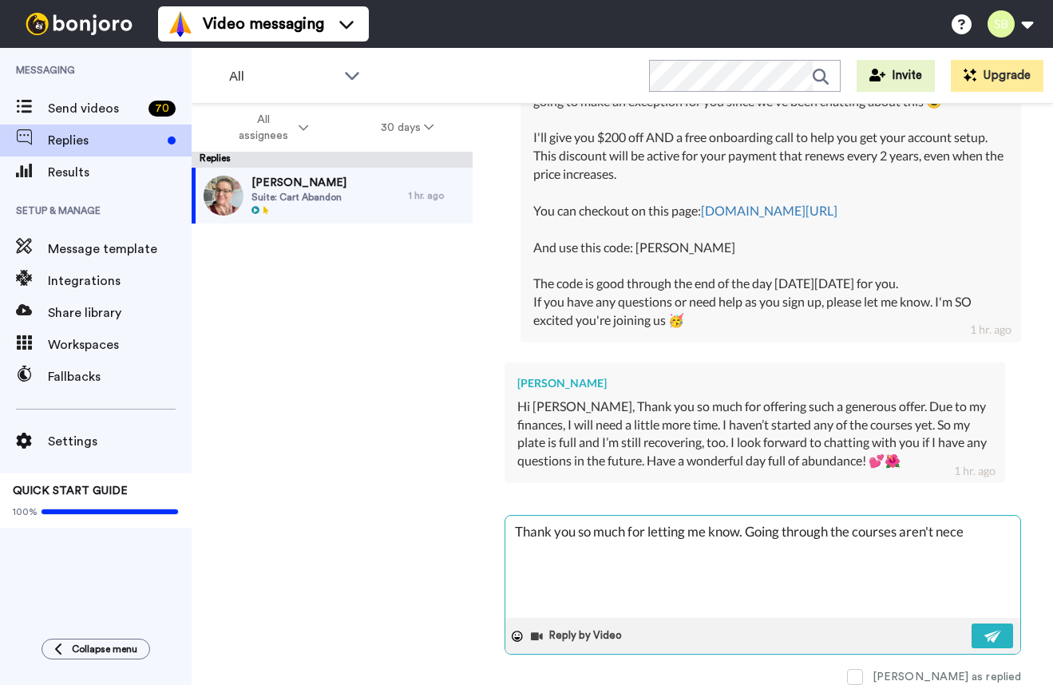
type textarea "x"
type textarea "Thank you so much for letting me know. Going through the courses aren't neces"
type textarea "x"
type textarea "Thank you so much for letting me know. Going through the courses aren't necess"
type textarea "x"
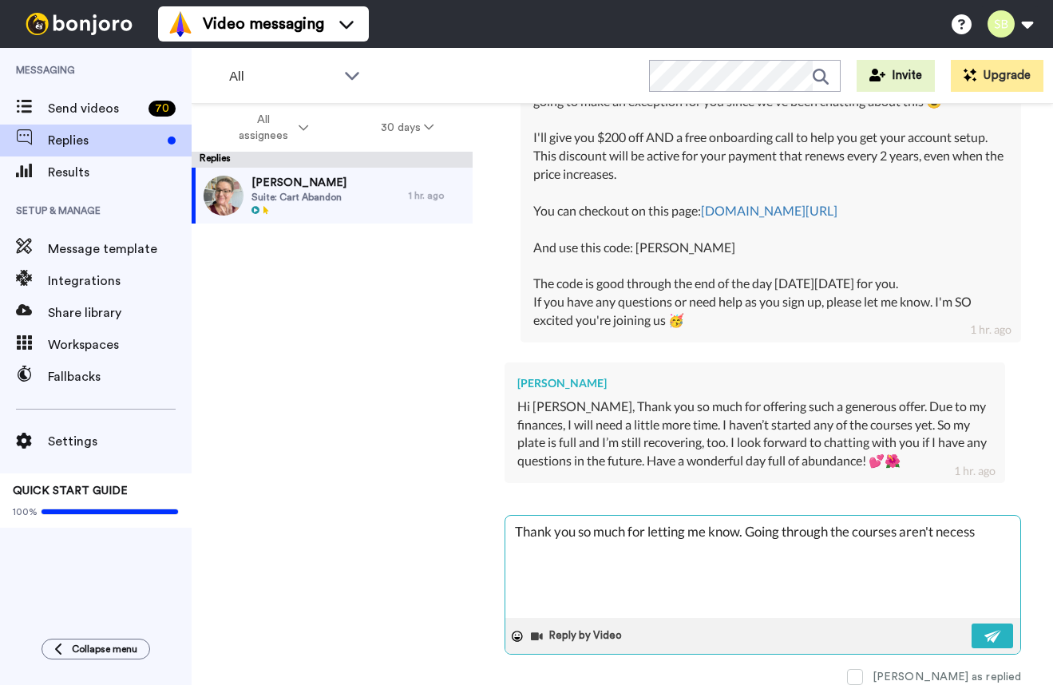
type textarea "Thank you so much for letting me know. Going through the courses aren't necessa"
type textarea "x"
type textarea "Thank you so much for letting me know. Going through the courses aren't necessar"
type textarea "x"
type textarea "Thank you so much for letting me know. Going through the courses aren't necessa…"
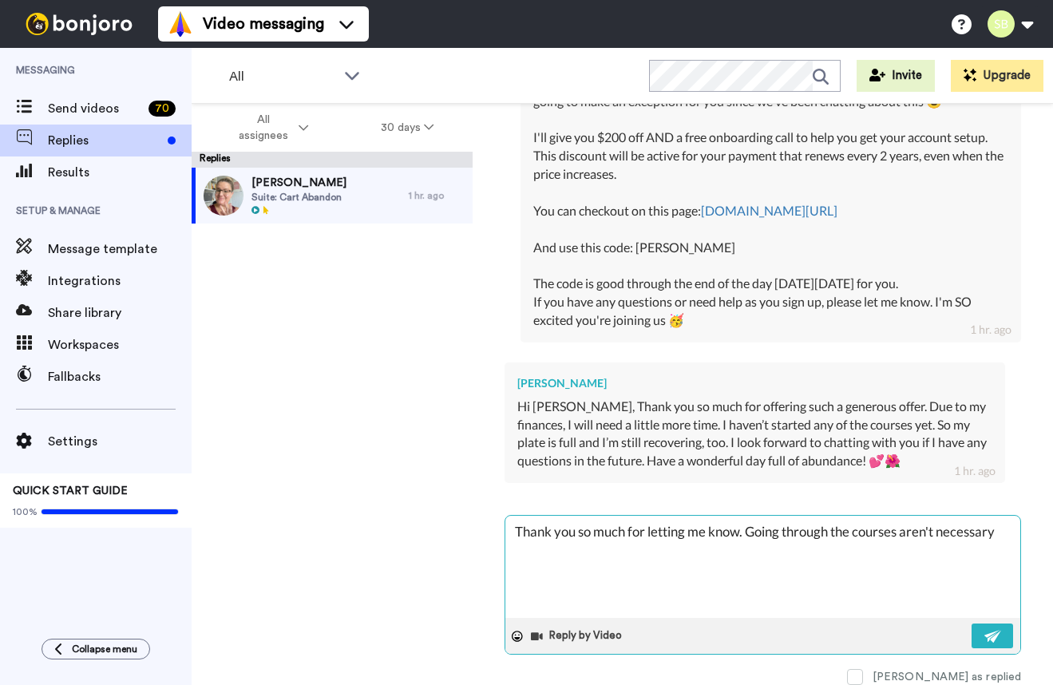
type textarea "x"
type textarea "Thank you so much for letting me know. Going through the courses aren't necessa…"
type textarea "x"
type textarea "Thank you so much for letting me know. Going through the courses aren't necessa…"
type textarea "x"
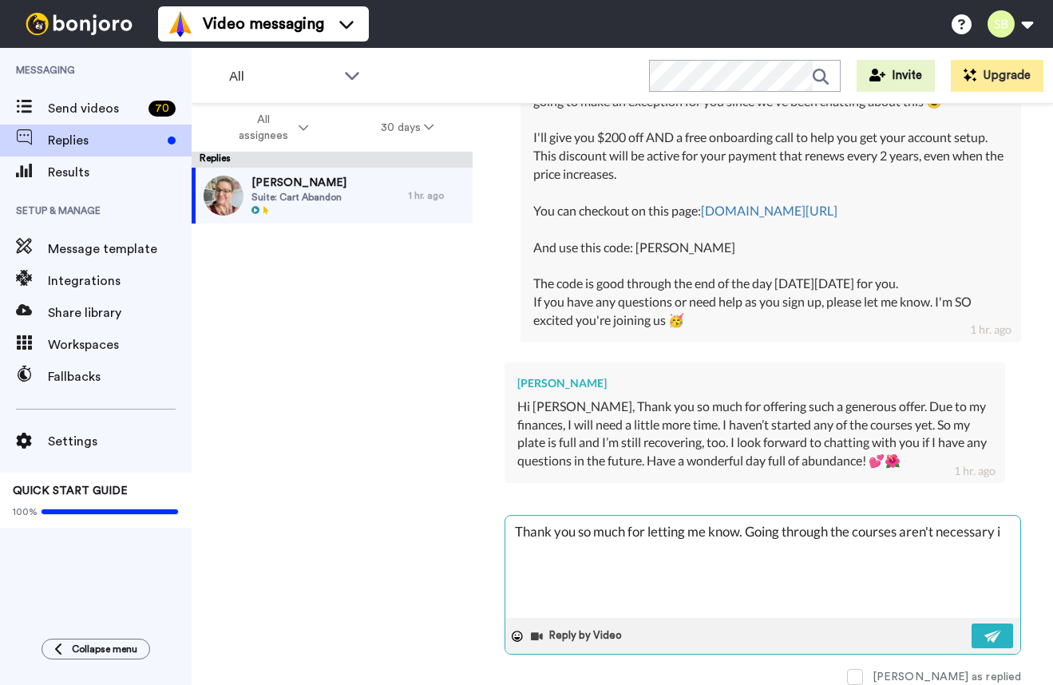
type textarea "Thank you so much for letting me know. Going through the courses aren't necessa…"
drag, startPoint x: 841, startPoint y: 580, endPoint x: 767, endPoint y: 577, distance: 73.5
click at [767, 577] on textarea "Thank you so much for letting me know. Going through the courses aren't necessa…" at bounding box center [762, 567] width 515 height 102
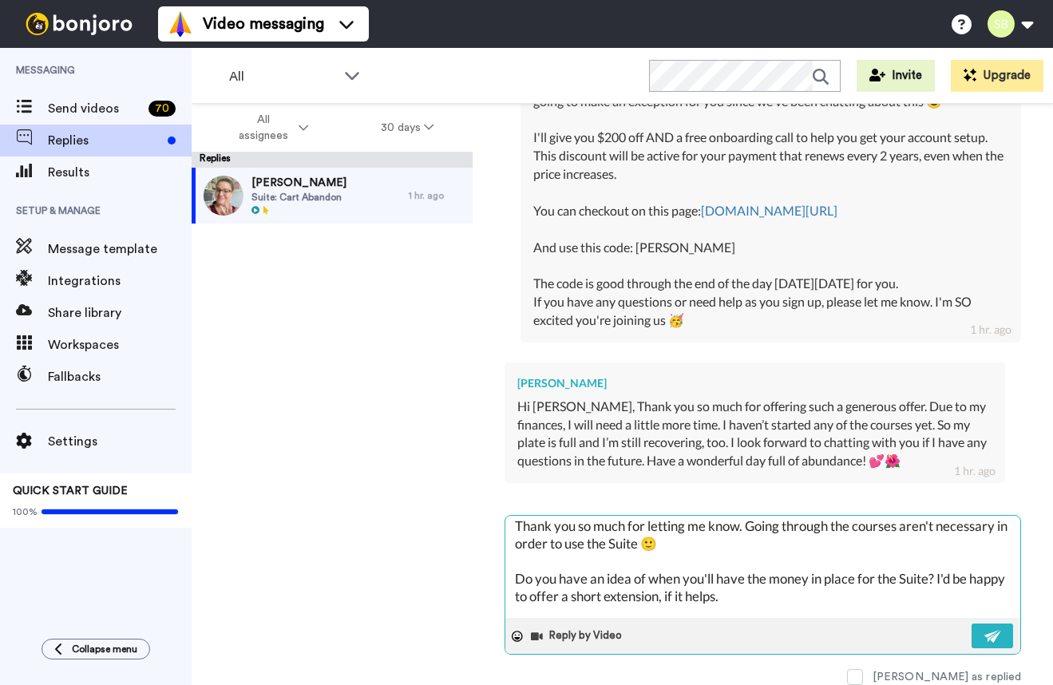
scroll to position [0, 0]
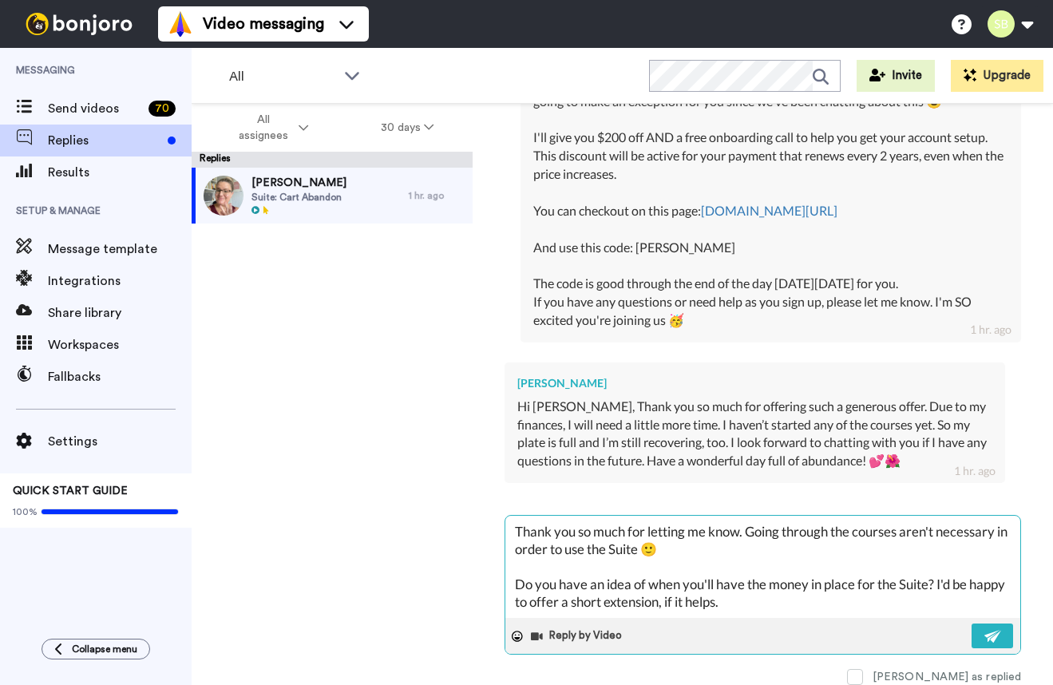
click at [517, 581] on textarea "Thank you so much for letting me know. Going through the courses aren't necessa…" at bounding box center [762, 567] width 515 height 102
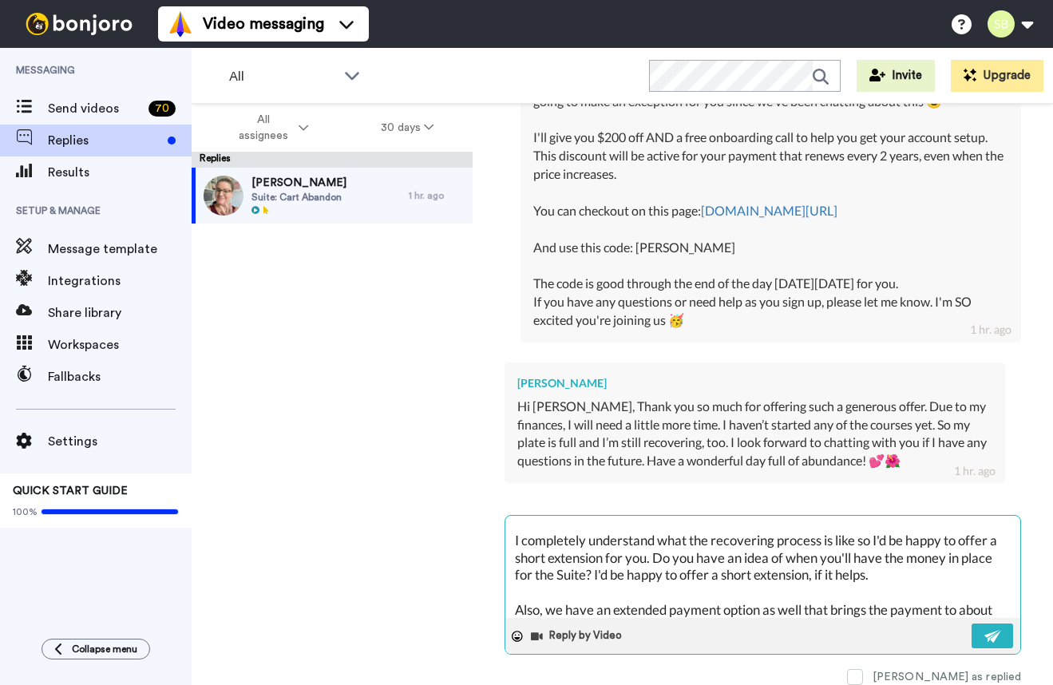
scroll to position [55, 0]
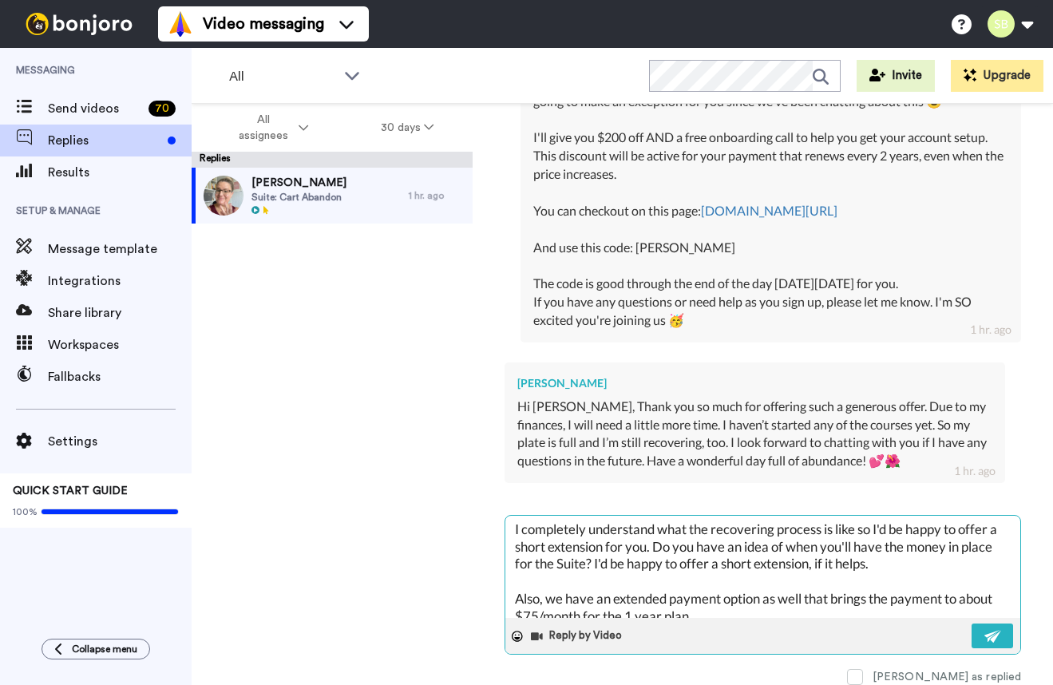
drag, startPoint x: 770, startPoint y: 562, endPoint x: 592, endPoint y: 569, distance: 178.2
click at [592, 569] on textarea "Thank you so much for letting me know. Going through the courses aren't necessa…" at bounding box center [762, 567] width 515 height 102
drag, startPoint x: 952, startPoint y: 544, endPoint x: 911, endPoint y: 549, distance: 41.1
click at [911, 549] on textarea "Thank you so much for letting me know. Going through the courses aren't necessa…" at bounding box center [762, 567] width 515 height 102
drag, startPoint x: 552, startPoint y: 564, endPoint x: 514, endPoint y: 565, distance: 37.6
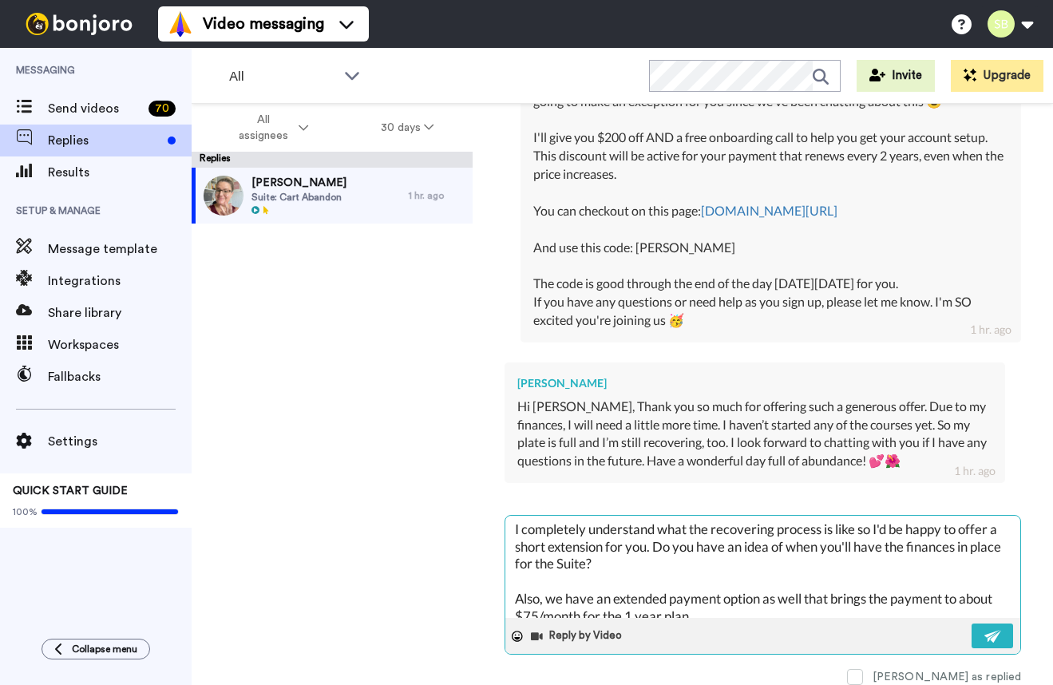
click at [514, 565] on textarea "Thank you so much for letting me know. Going through the courses aren't necessa…" at bounding box center [762, 567] width 515 height 102
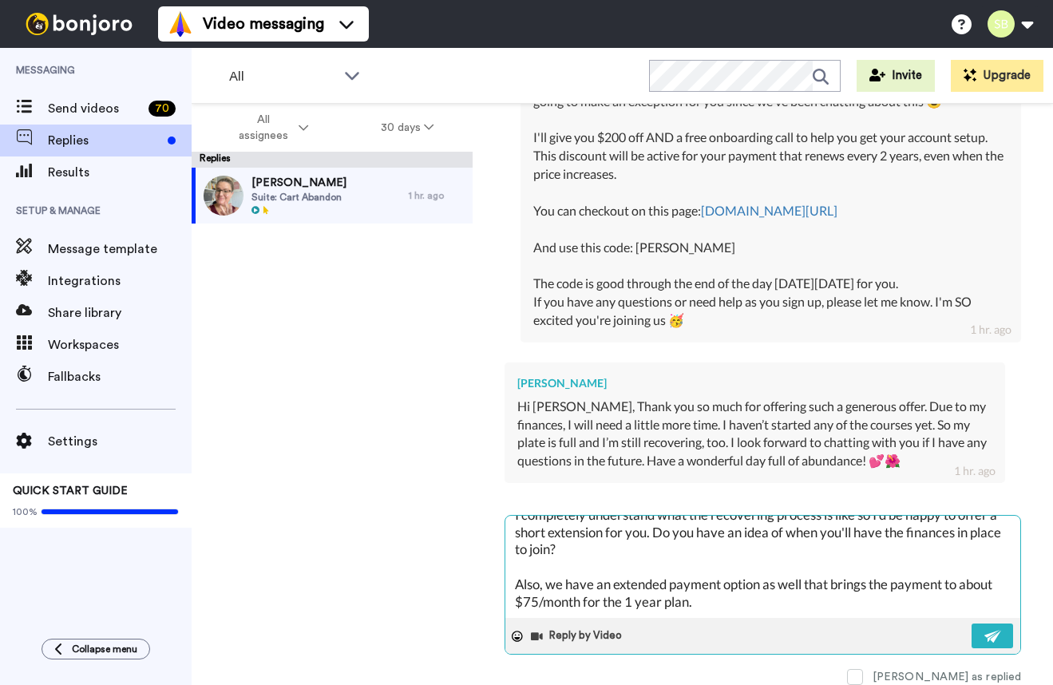
click at [723, 601] on textarea "Thank you so much for letting me know. Going through the courses aren't necessa…" at bounding box center [762, 567] width 515 height 102
click at [695, 601] on textarea "Thank you so much for letting me know. Going through the courses aren't necessa…" at bounding box center [762, 567] width 515 height 102
paste textarea "[URL][DOMAIN_NAME]"
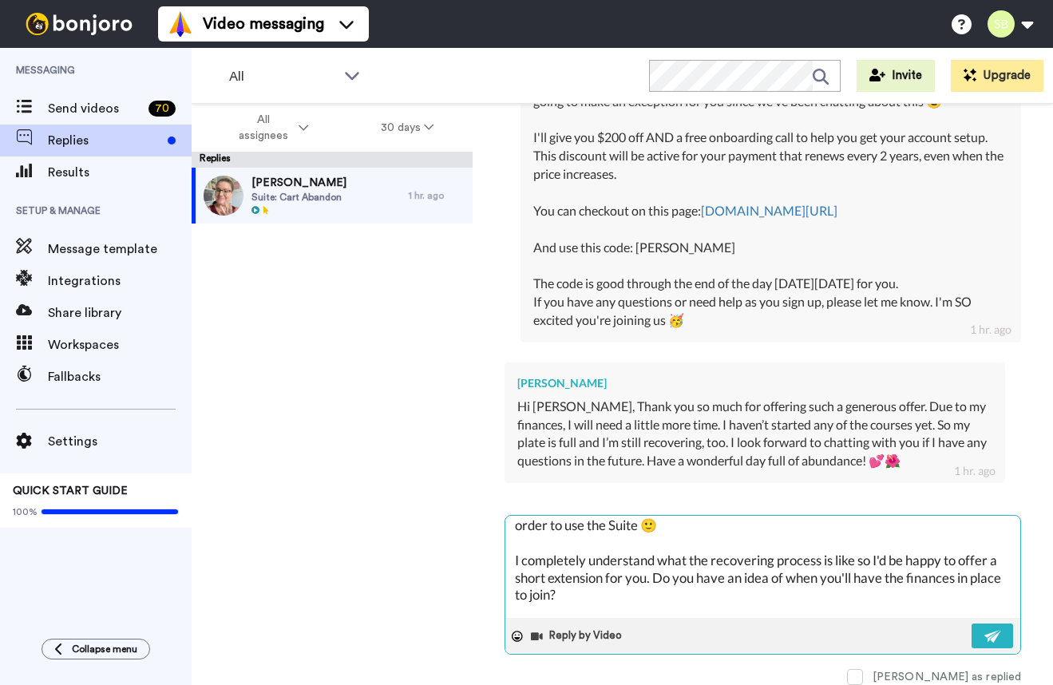
scroll to position [0, 0]
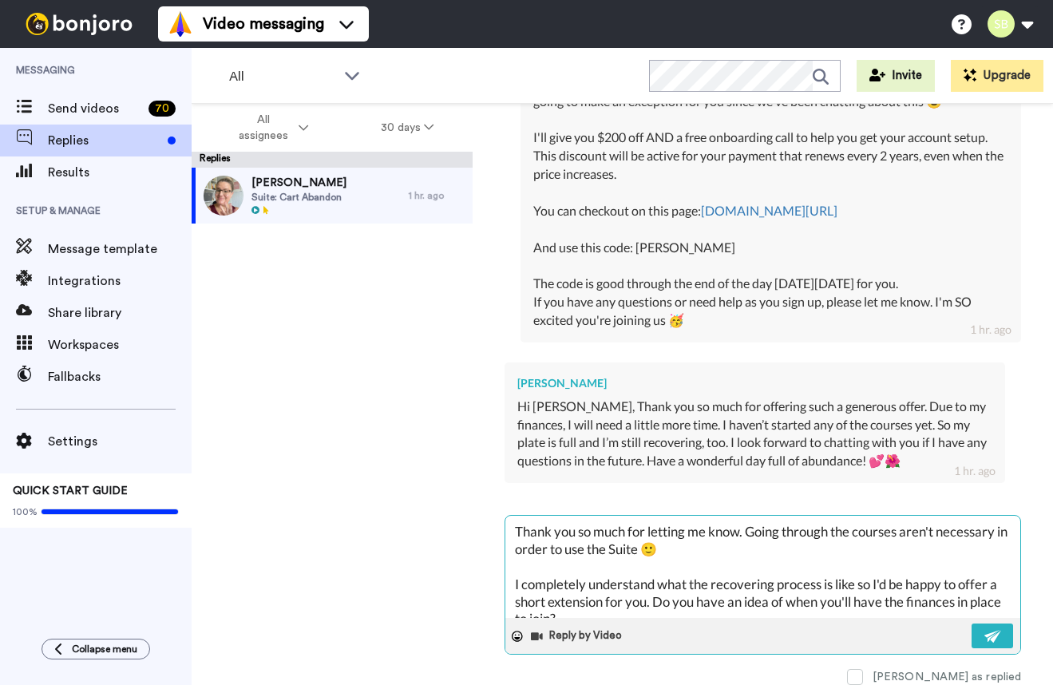
click at [653, 543] on textarea "Thank you so much for letting me know. Going through the courses aren't necessa…" at bounding box center [762, 567] width 515 height 102
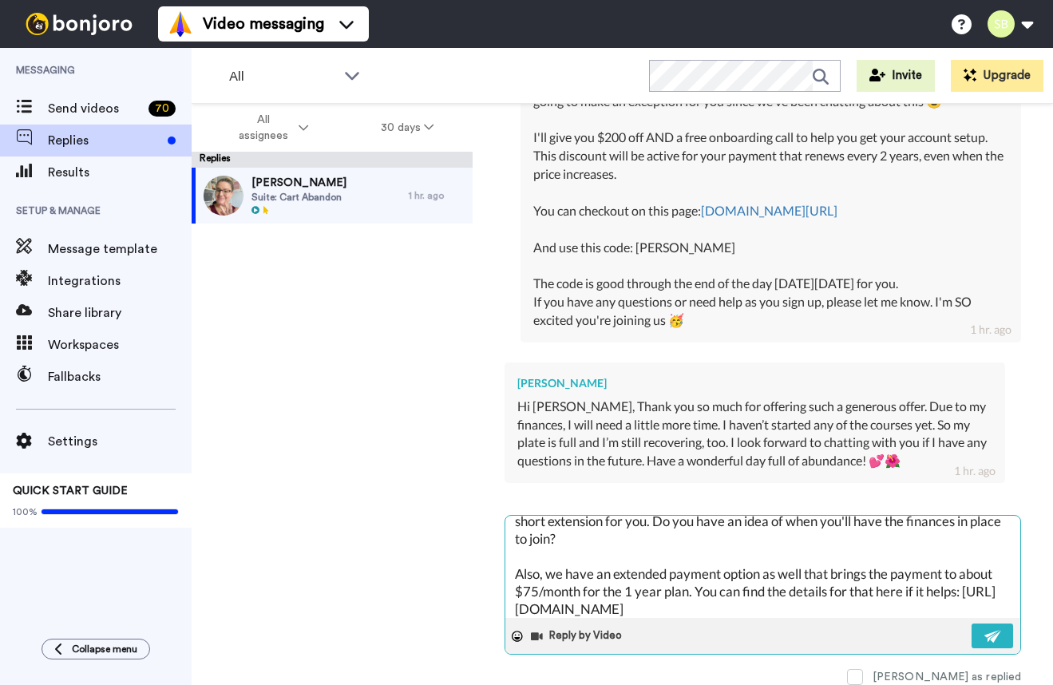
scroll to position [104, 0]
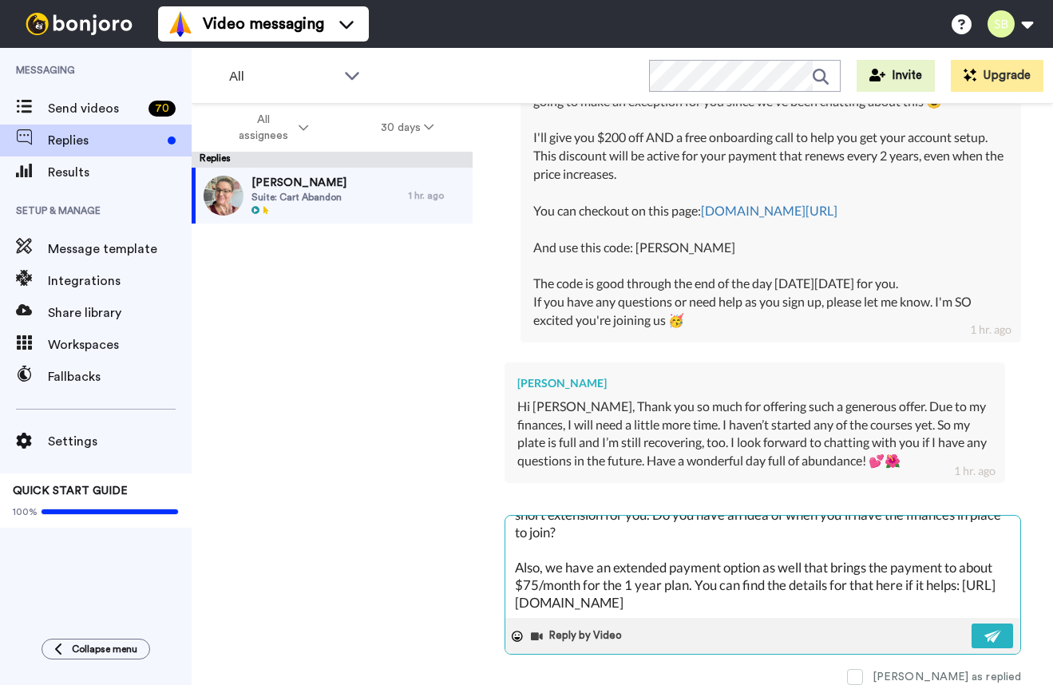
drag, startPoint x: 787, startPoint y: 566, endPoint x: 776, endPoint y: 568, distance: 11.3
click at [776, 568] on textarea "Thank you so much for letting me know. Going through the courses aren't necessa…" at bounding box center [762, 567] width 515 height 102
click at [856, 568] on textarea "Thank you so much for letting me know. Going through the courses aren't necessa…" at bounding box center [762, 567] width 515 height 102
click at [1001, 636] on img at bounding box center [994, 636] width 18 height 13
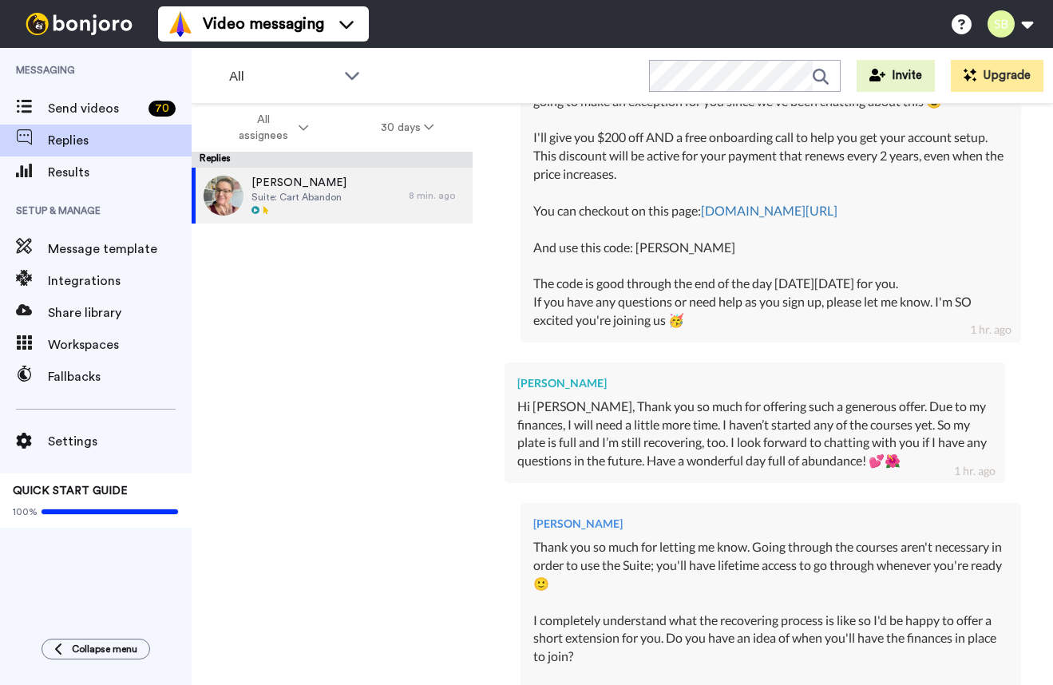
scroll to position [1502, 0]
